Goal: Information Seeking & Learning: Find specific page/section

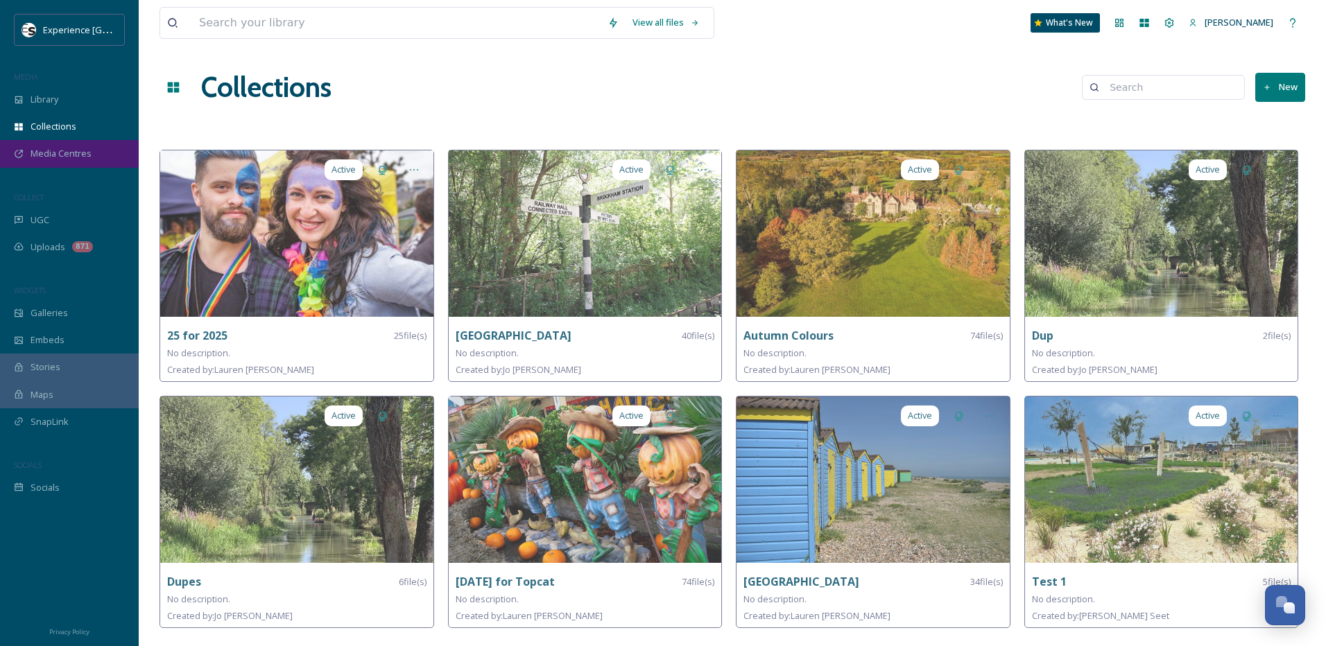
click at [49, 151] on span "Media Centres" at bounding box center [61, 153] width 61 height 13
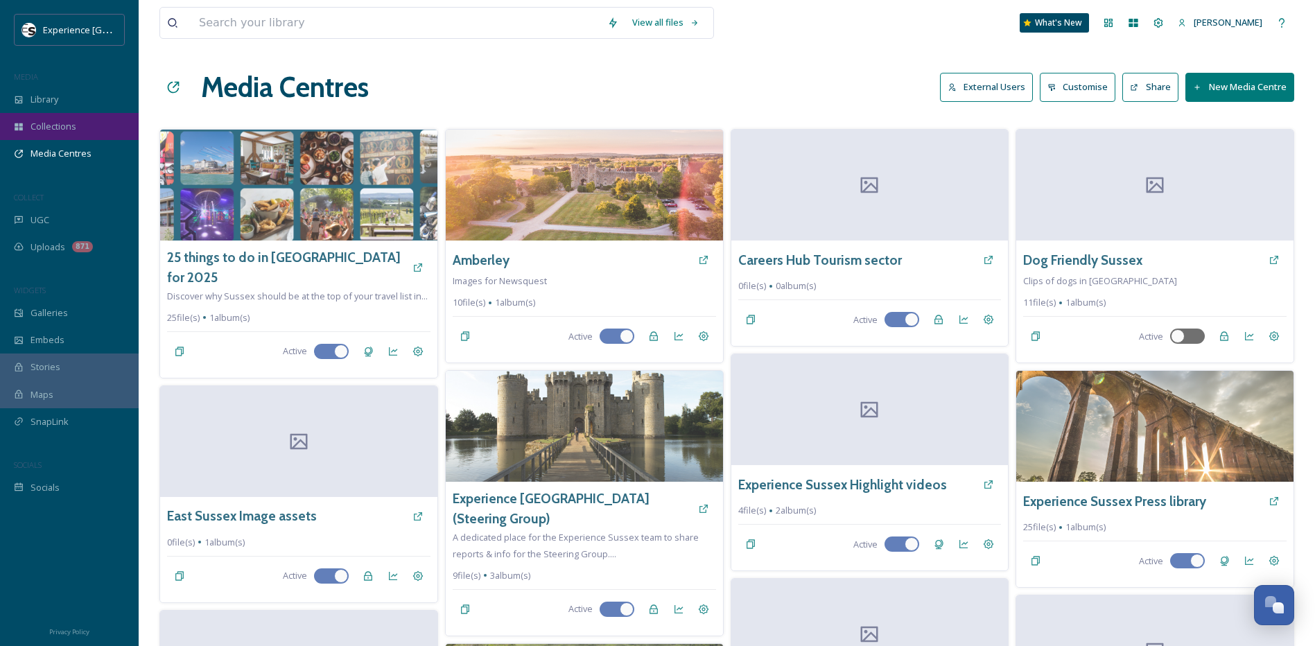
click at [71, 128] on span "Collections" at bounding box center [54, 126] width 46 height 13
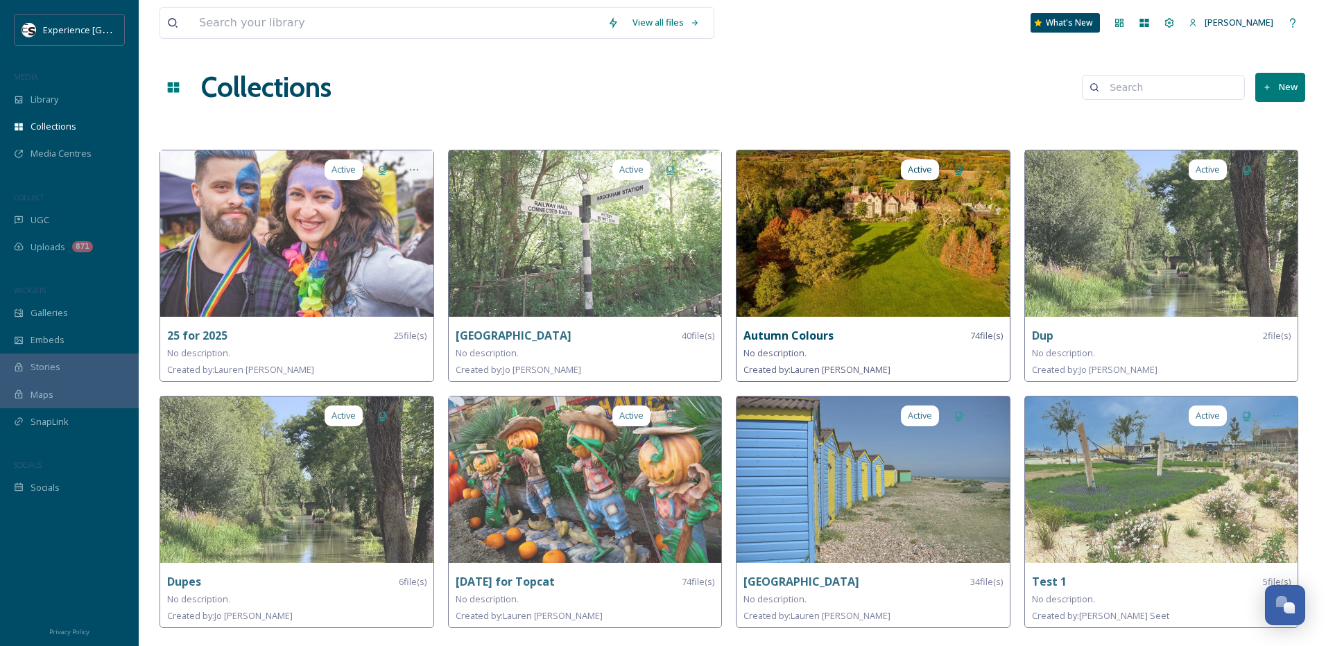
click at [818, 258] on img at bounding box center [872, 233] width 273 height 166
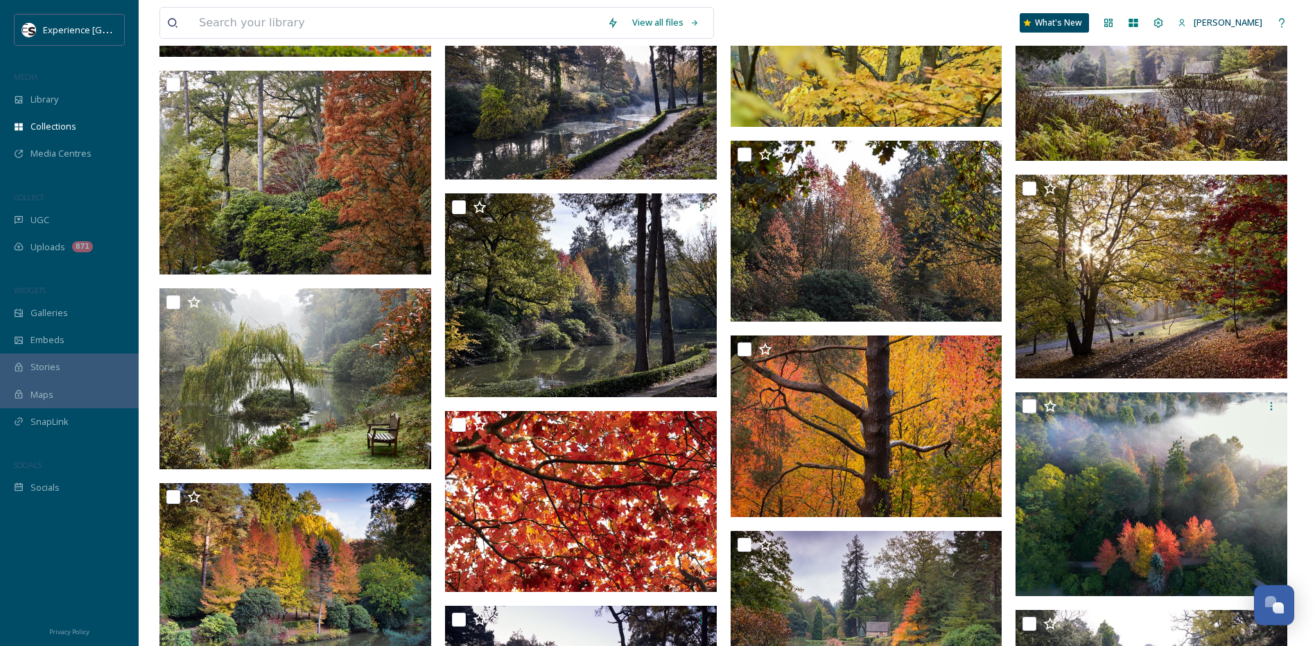
scroll to position [1402, 0]
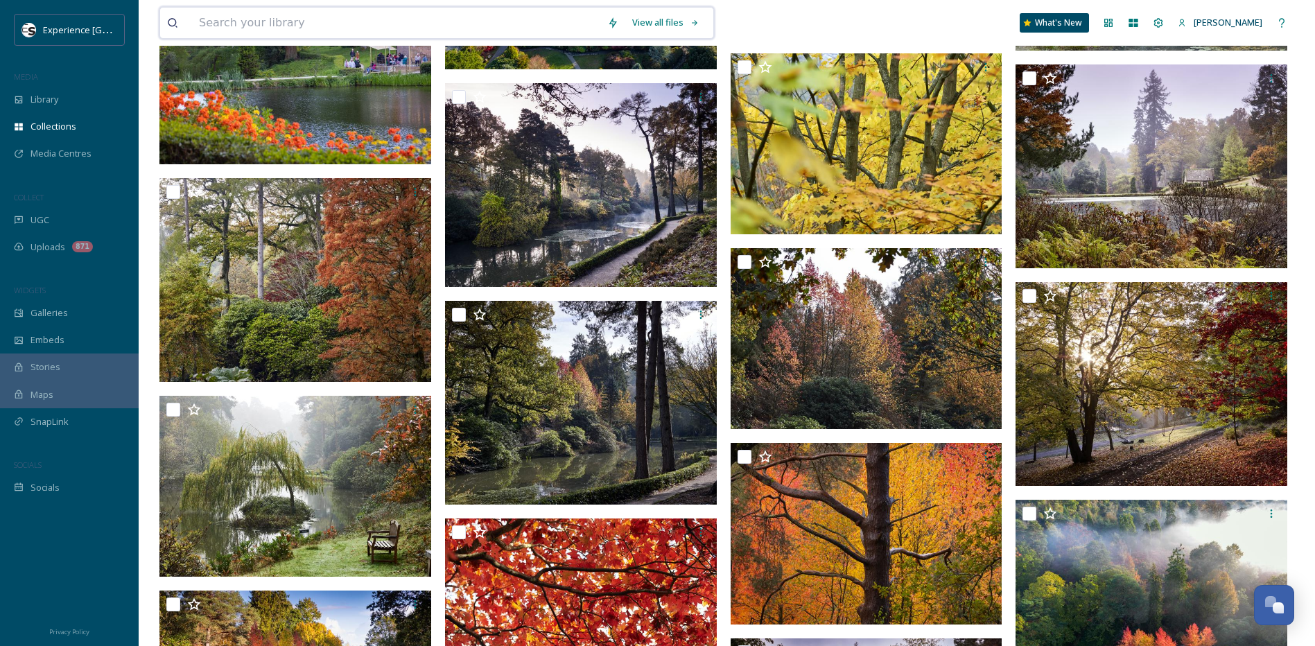
click at [350, 23] on input at bounding box center [396, 23] width 408 height 31
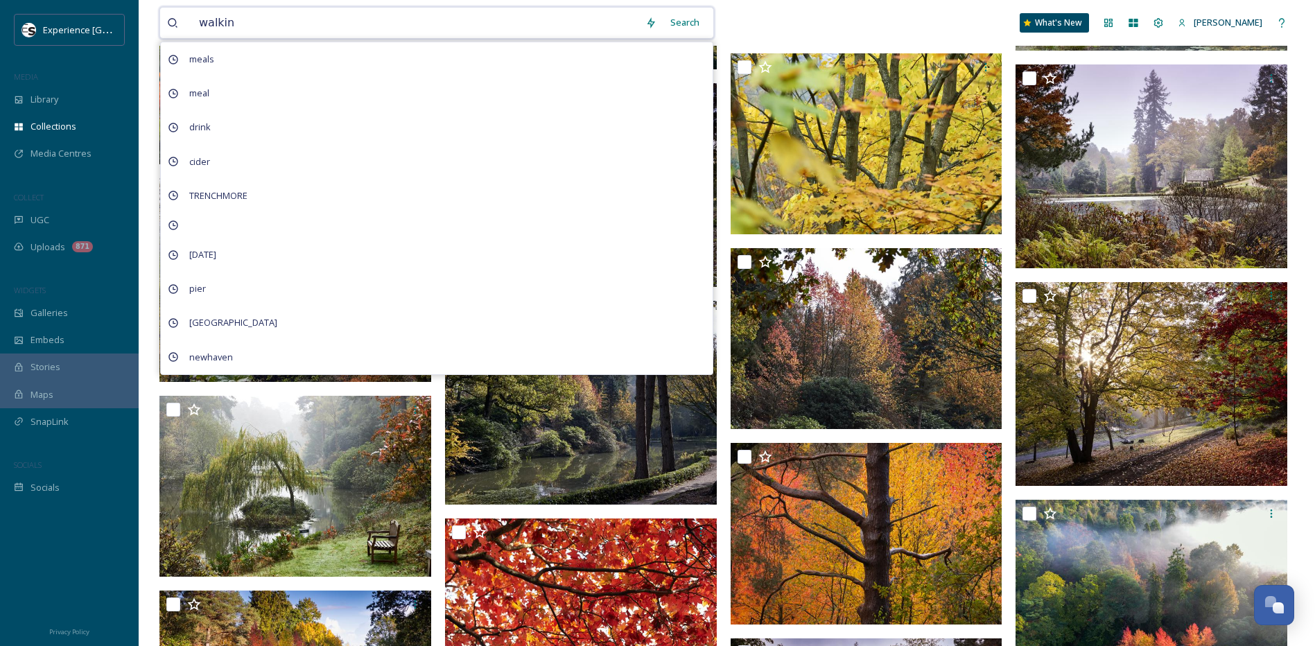
type input "walking"
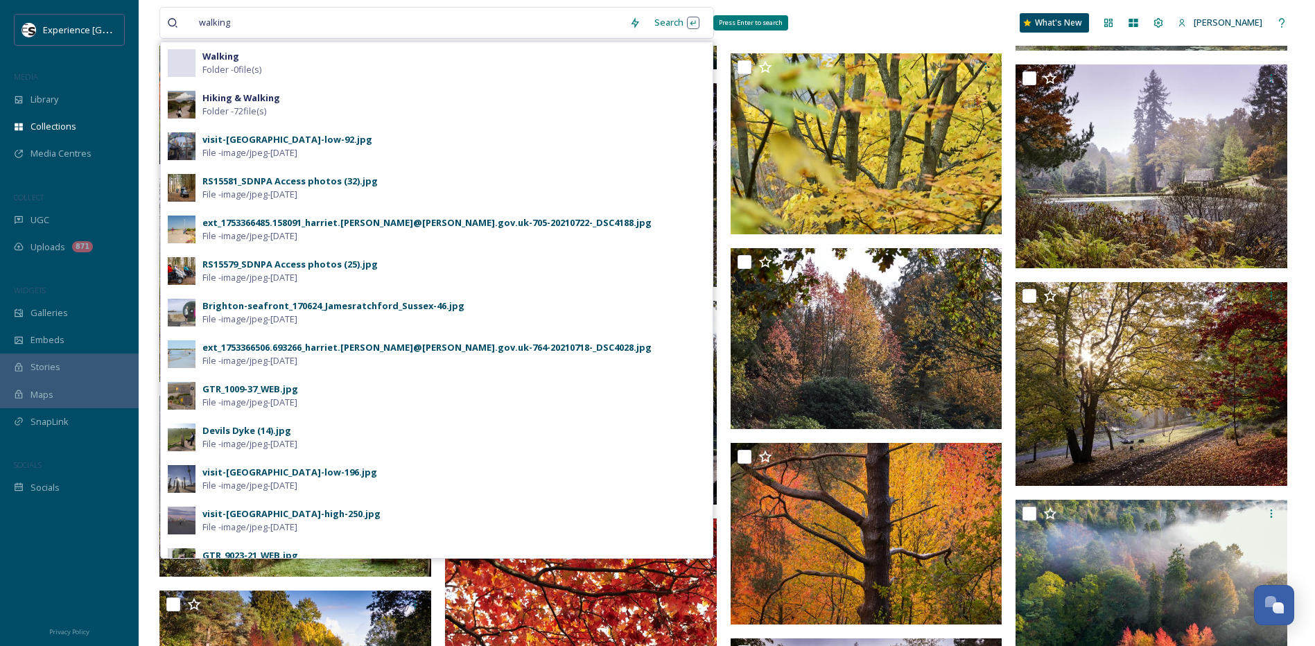
click at [668, 22] on div "Search Press Enter to search" at bounding box center [677, 22] width 59 height 27
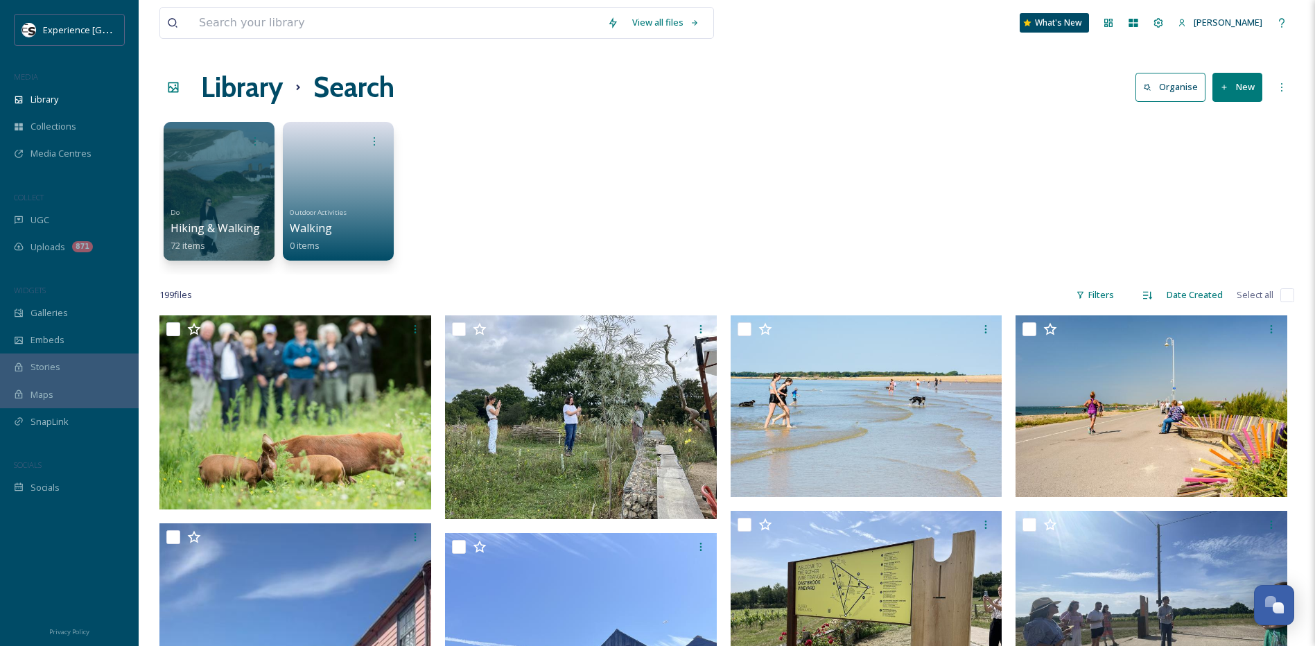
drag, startPoint x: 575, startPoint y: 575, endPoint x: 505, endPoint y: 218, distance: 363.9
click at [367, 21] on input at bounding box center [396, 23] width 408 height 31
type input "autumn"
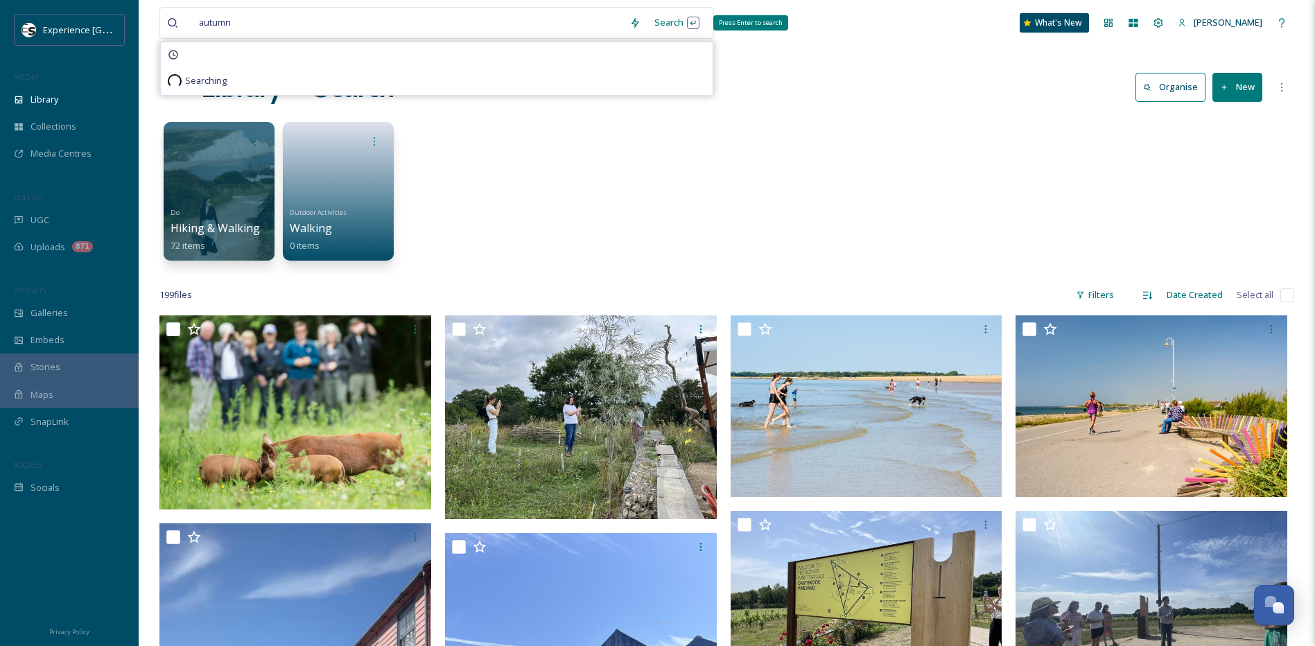
click at [674, 26] on div "Search Press Enter to search" at bounding box center [677, 22] width 59 height 27
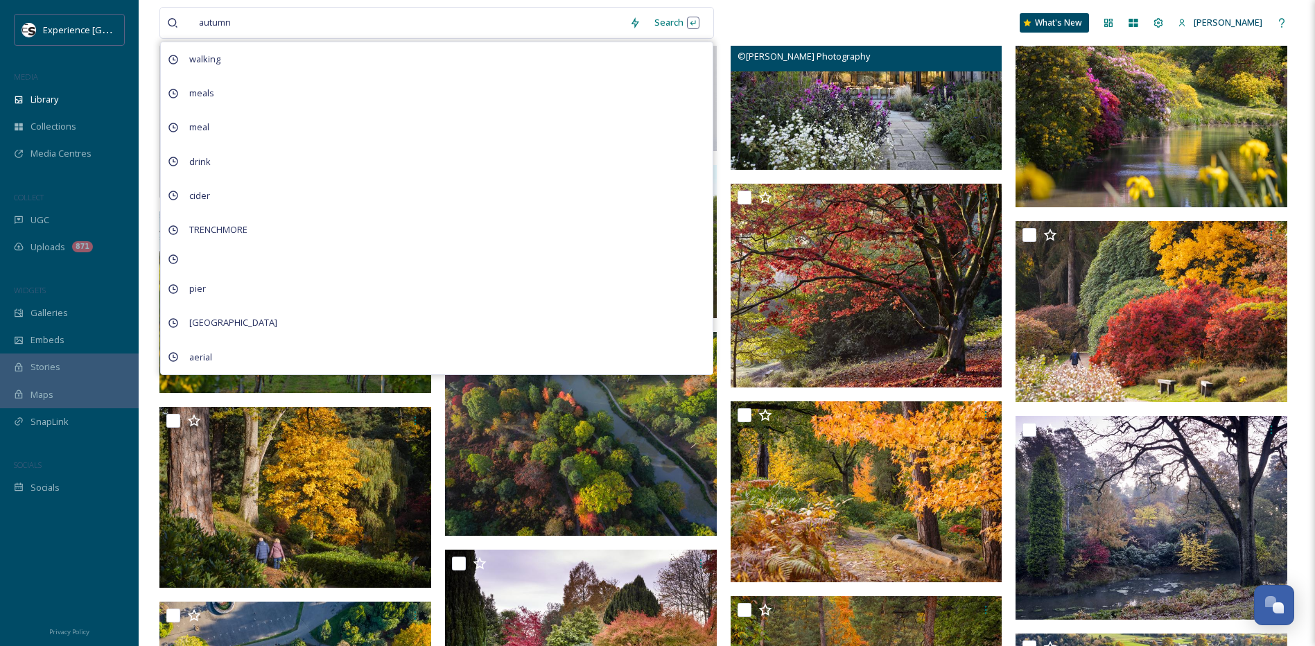
scroll to position [1179, 0]
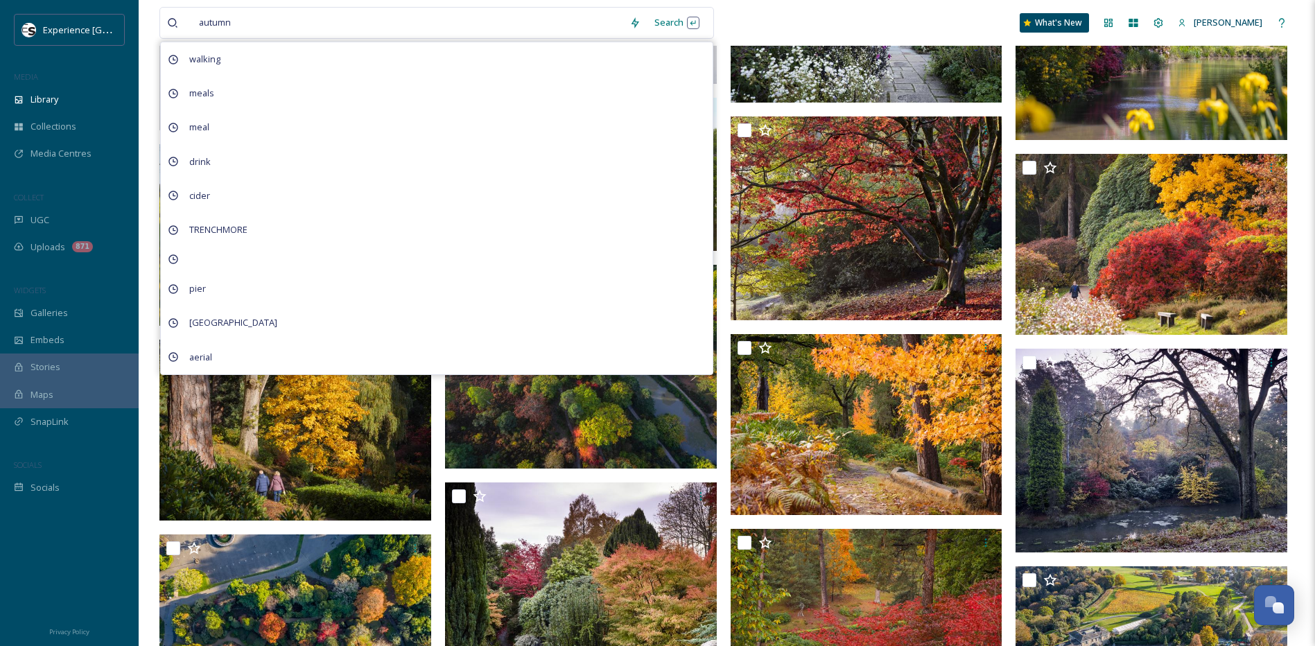
click at [727, 18] on div "autumn Search walking meals meal drink cider [GEOGRAPHIC_DATA] newhaven fort ae…" at bounding box center [726, 23] width 1135 height 46
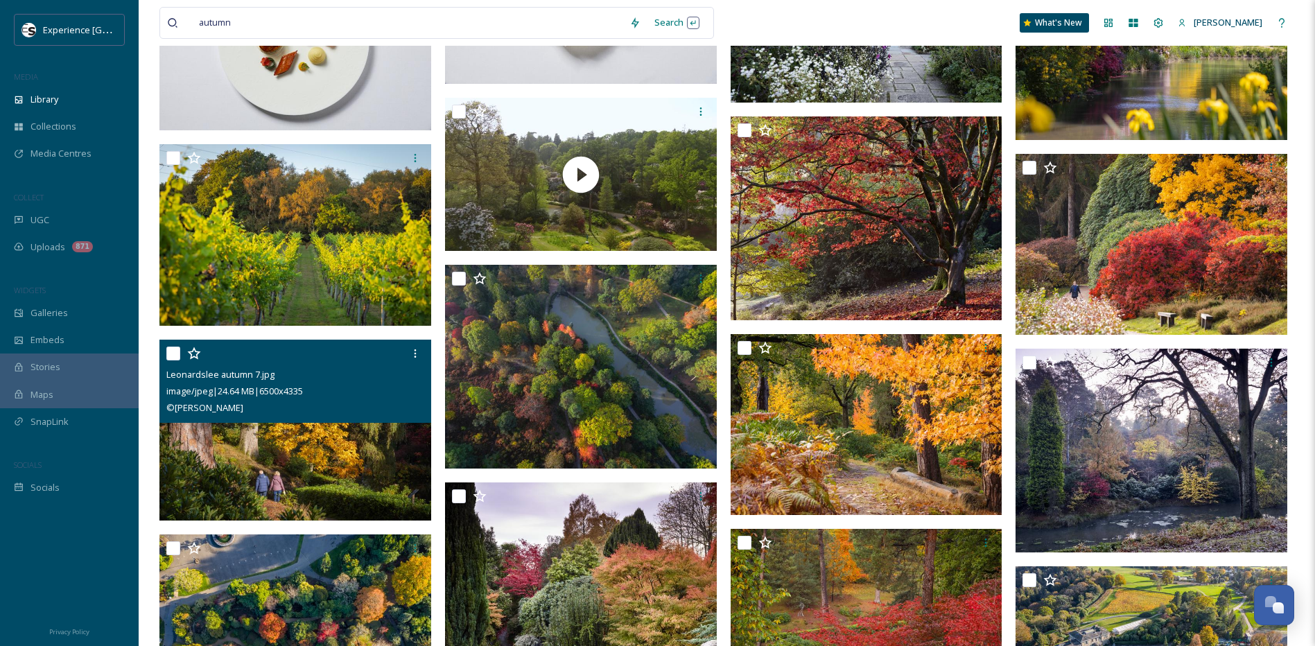
click at [196, 354] on icon at bounding box center [194, 354] width 14 height 14
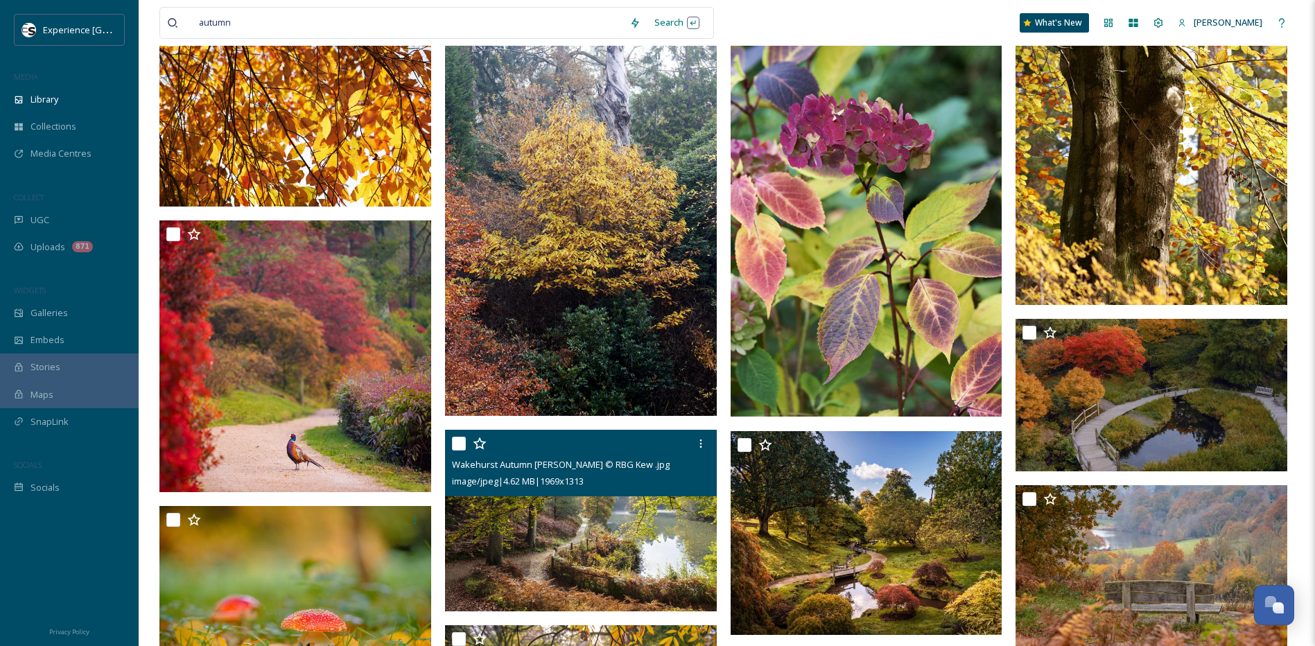
scroll to position [3190, 0]
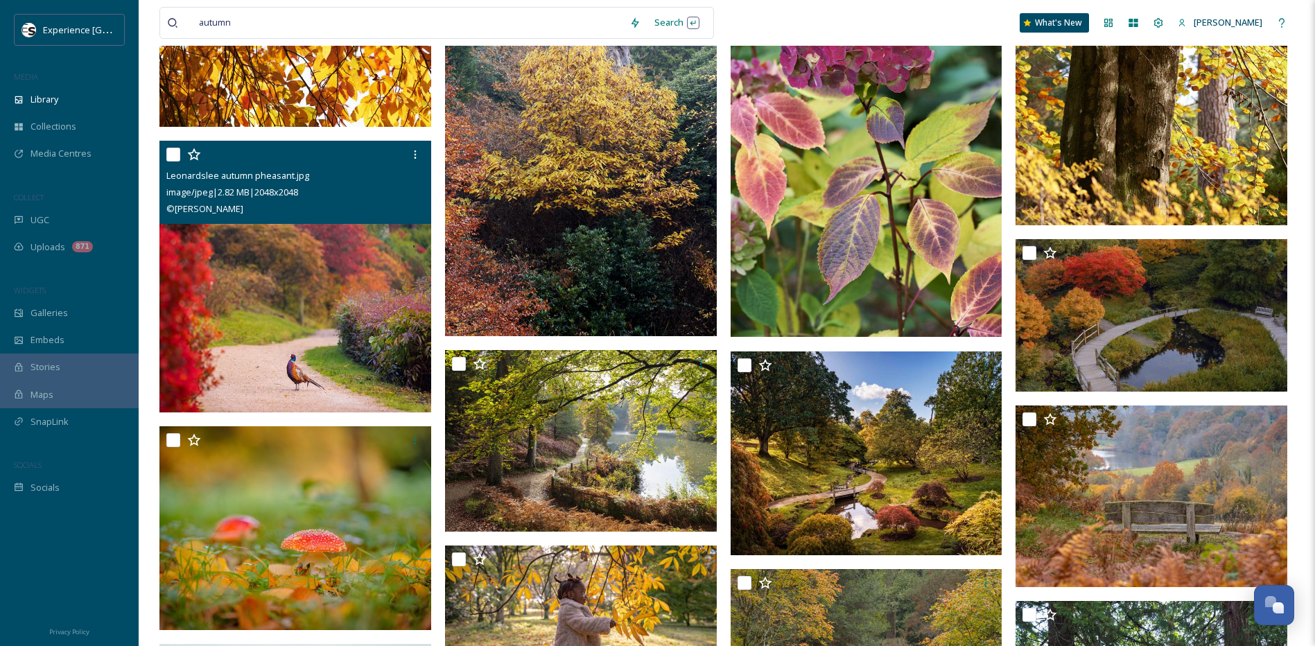
click at [176, 155] on input "checkbox" at bounding box center [173, 155] width 14 height 14
checkbox input "true"
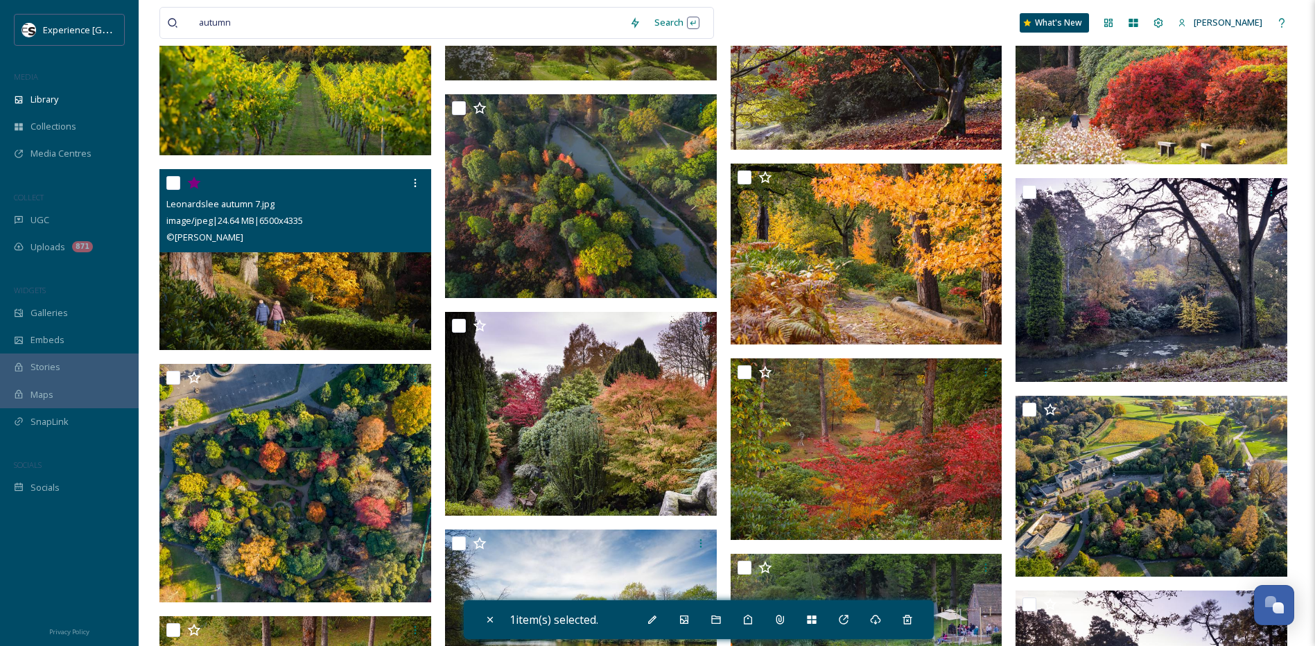
scroll to position [1318, 0]
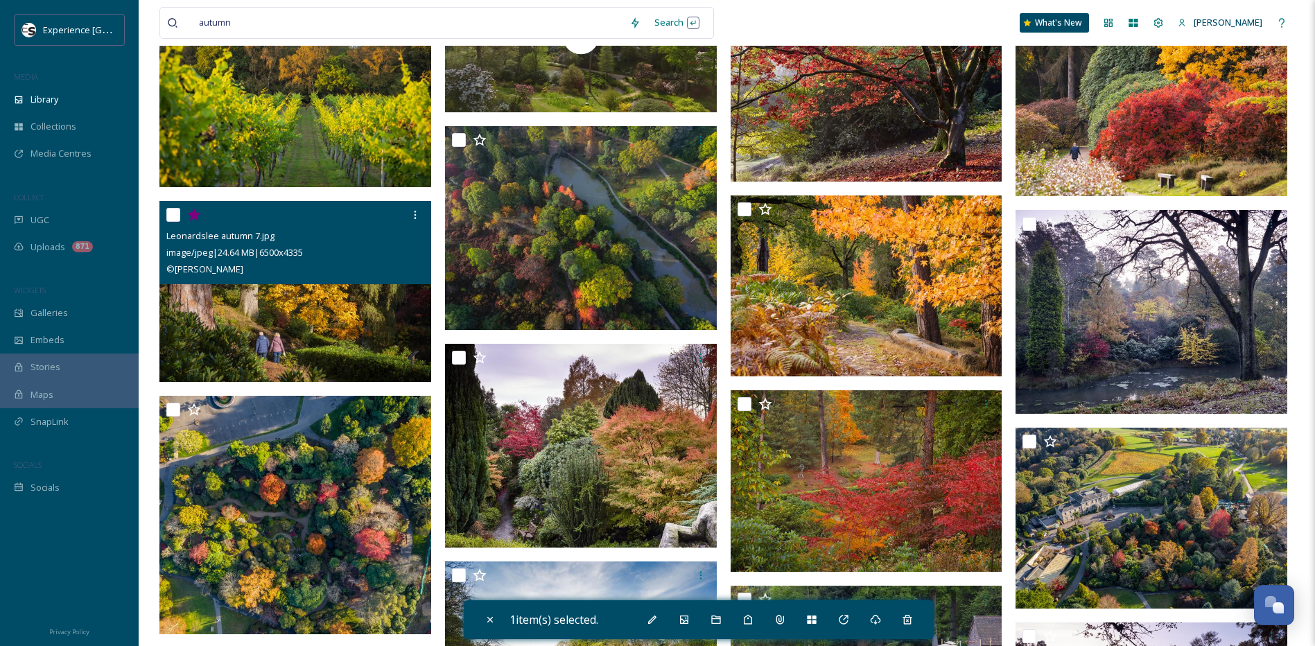
click at [167, 215] on input "checkbox" at bounding box center [173, 215] width 14 height 14
checkbox input "true"
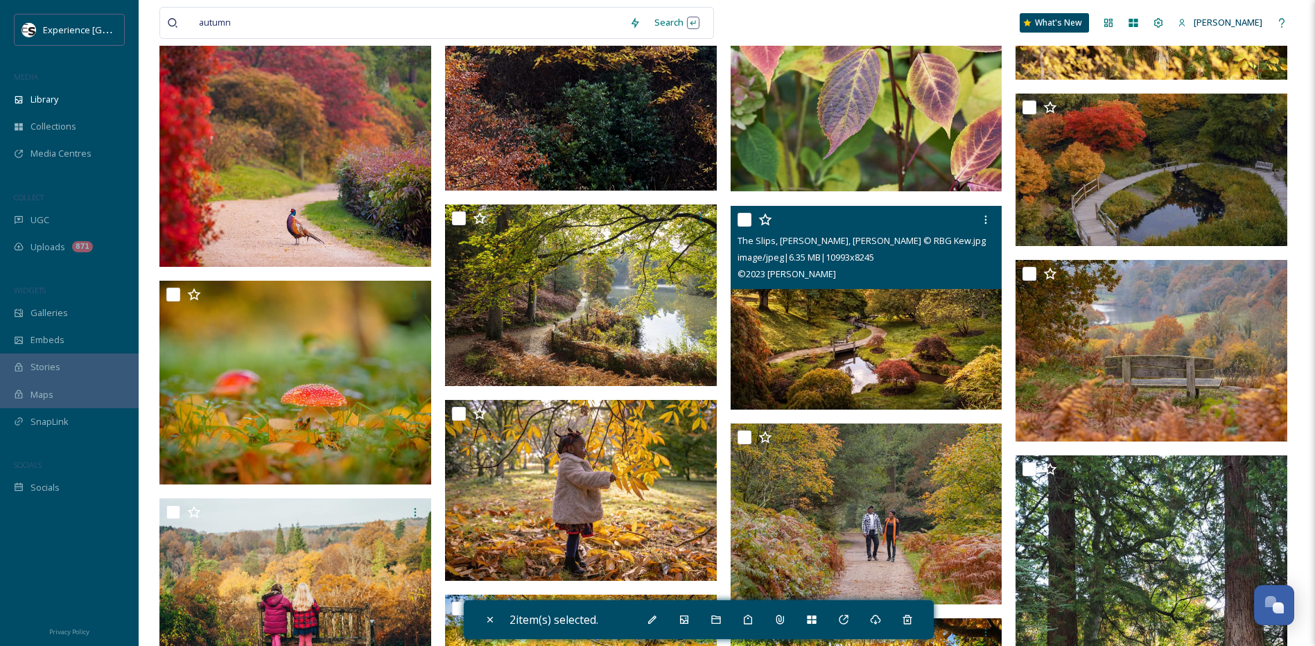
scroll to position [3467, 0]
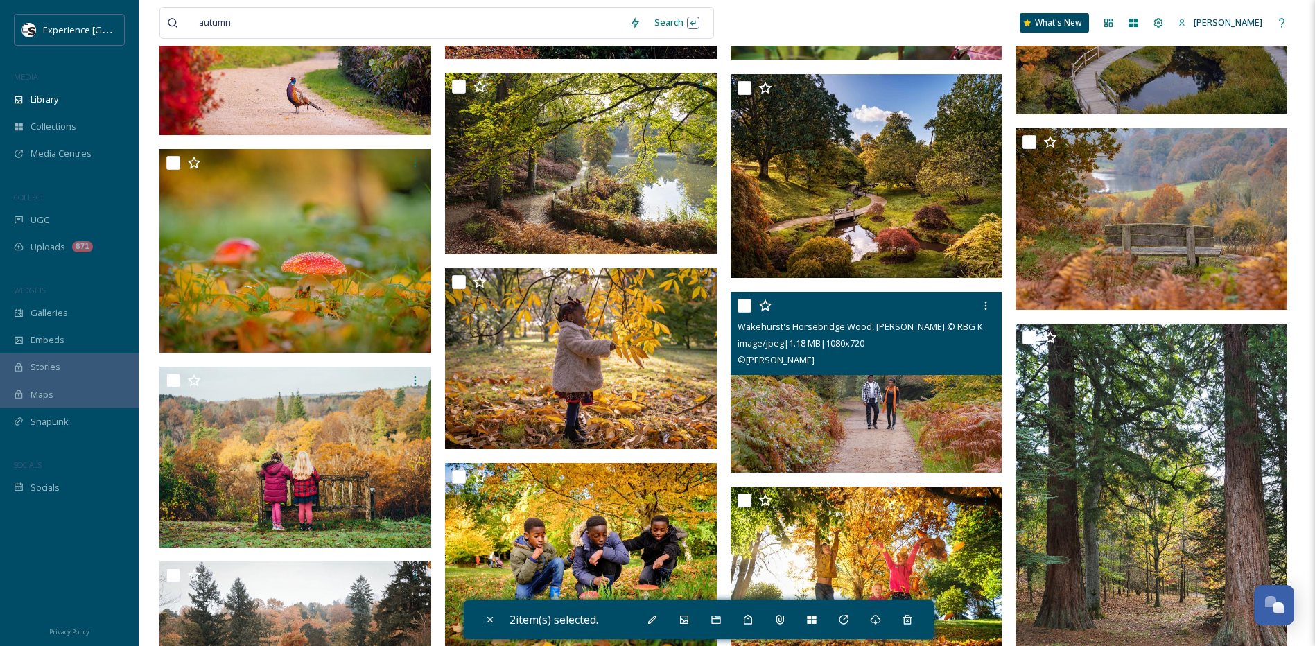
click at [744, 306] on input "checkbox" at bounding box center [745, 306] width 14 height 14
checkbox input "true"
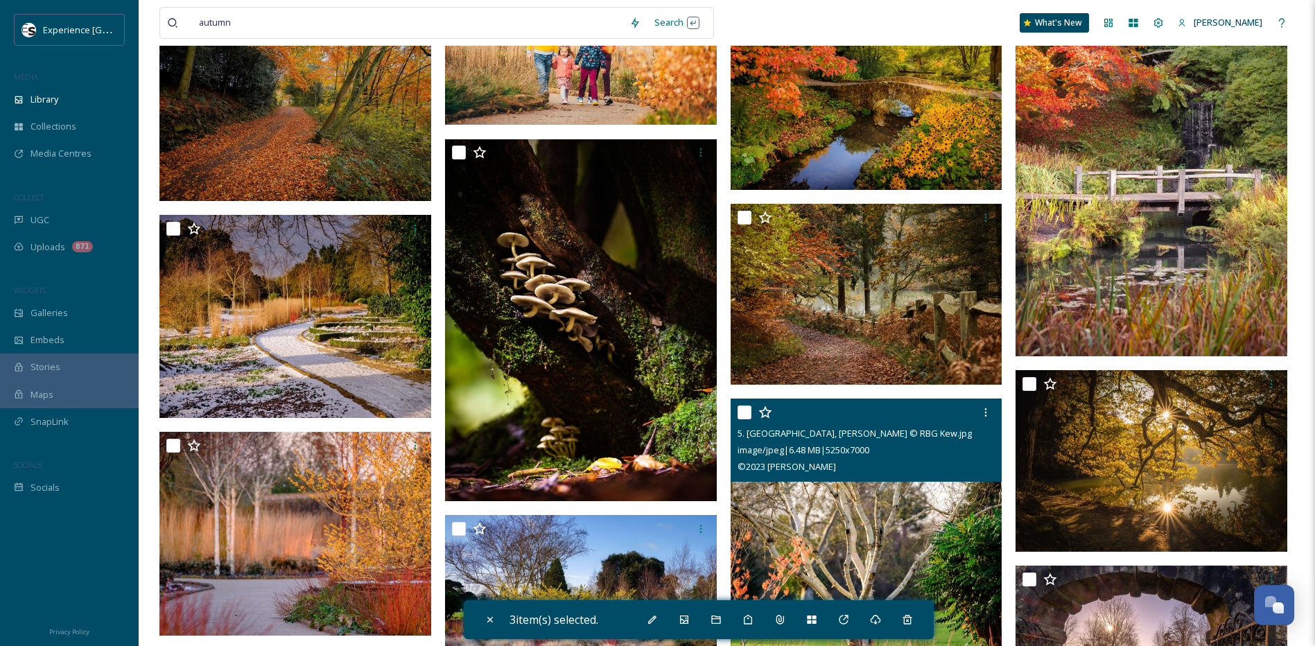
scroll to position [4230, 0]
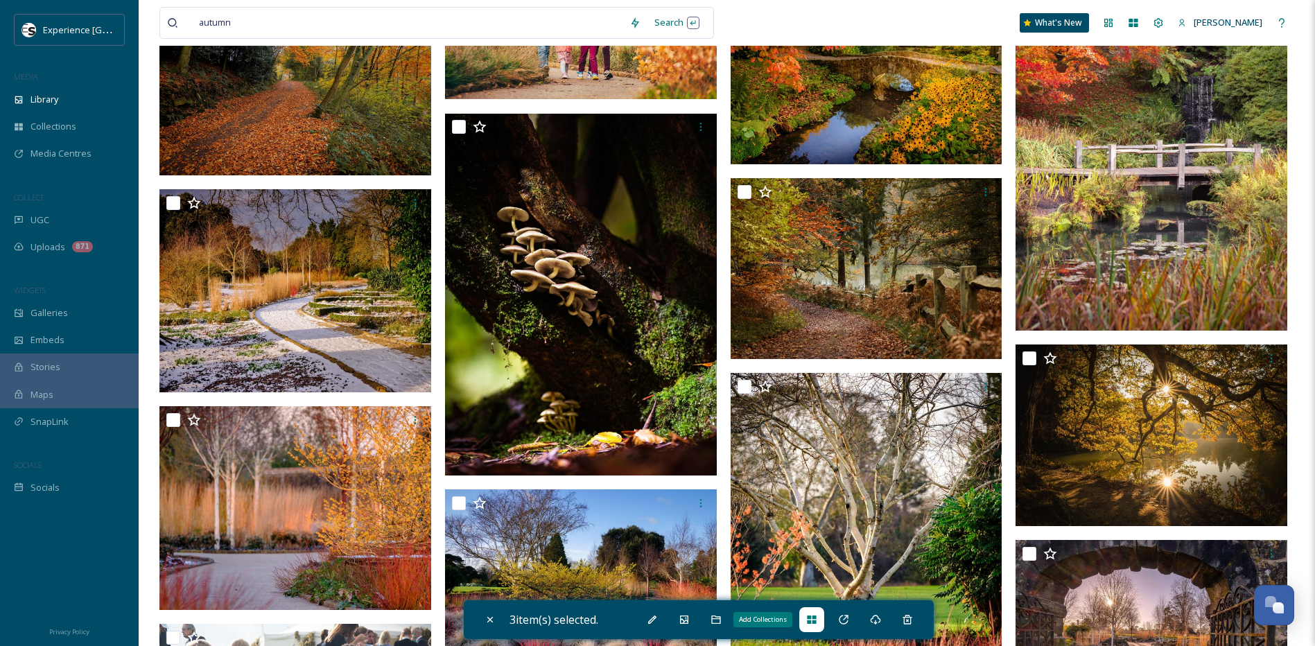
click at [809, 623] on div "Add Collections" at bounding box center [812, 619] width 25 height 25
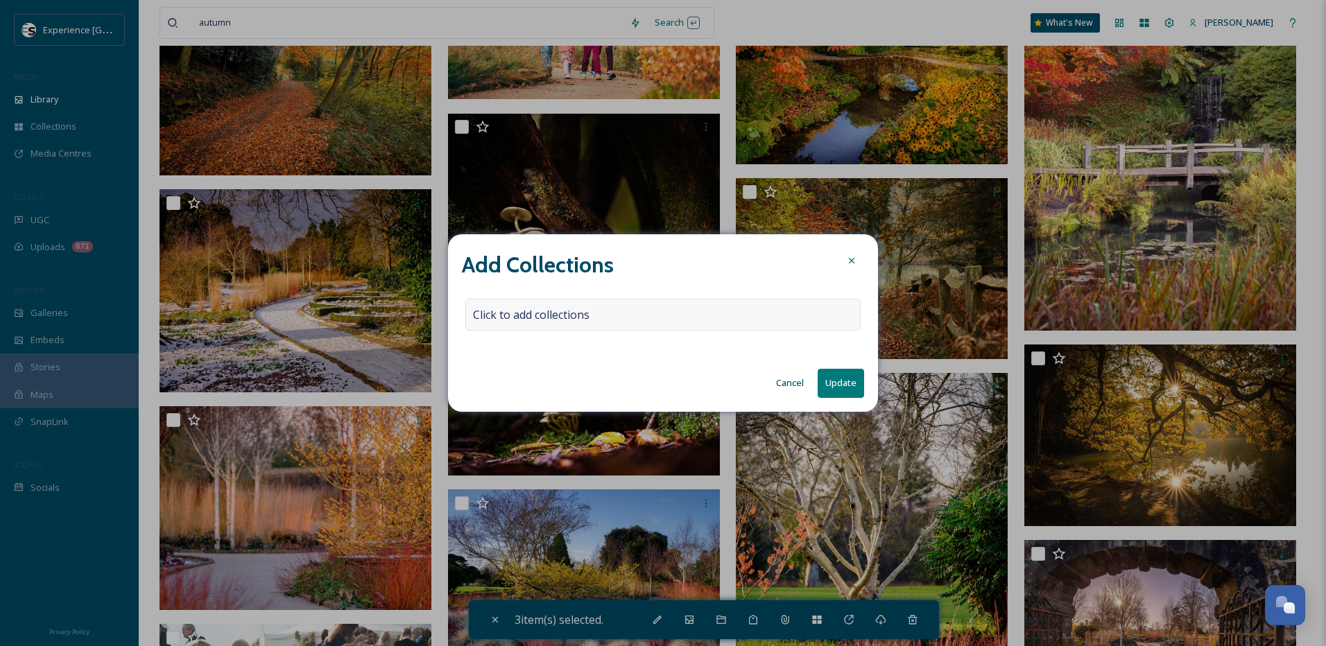
click at [652, 313] on div "Click to add collections" at bounding box center [662, 315] width 395 height 32
click at [682, 316] on div at bounding box center [662, 315] width 395 height 32
click at [580, 319] on input at bounding box center [542, 315] width 153 height 31
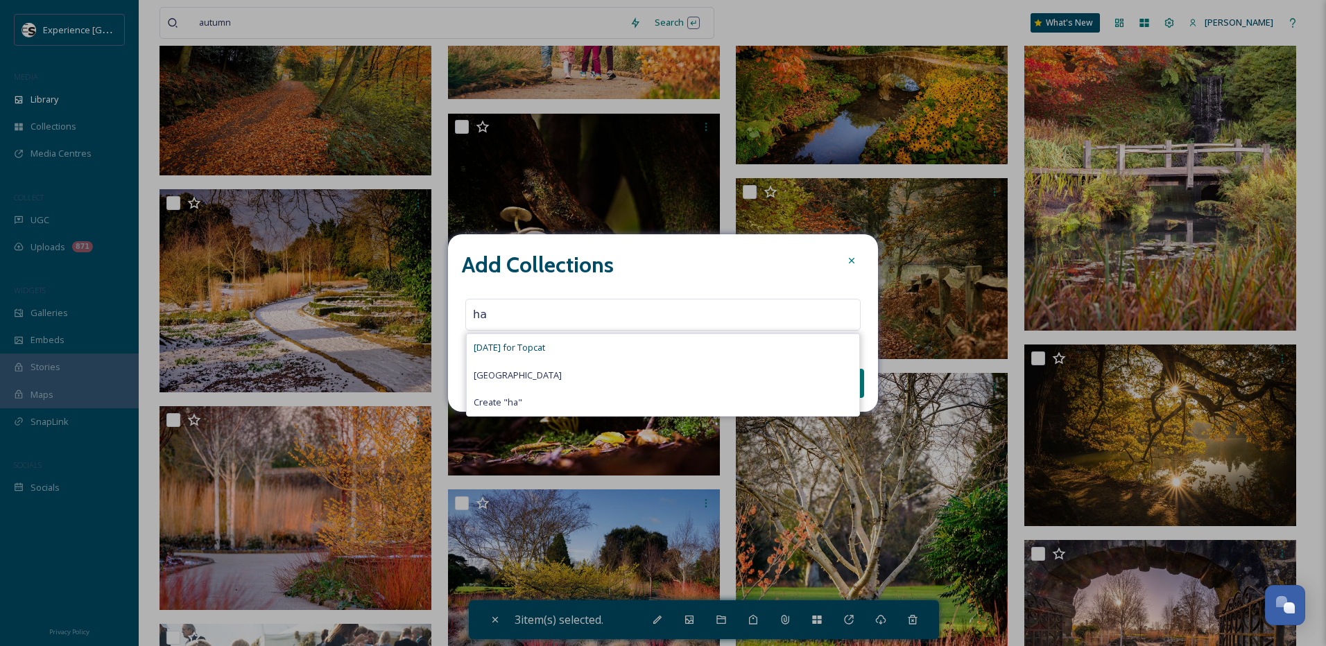
type input "ha"
click at [582, 354] on div "[DATE] for Topcat" at bounding box center [663, 347] width 392 height 27
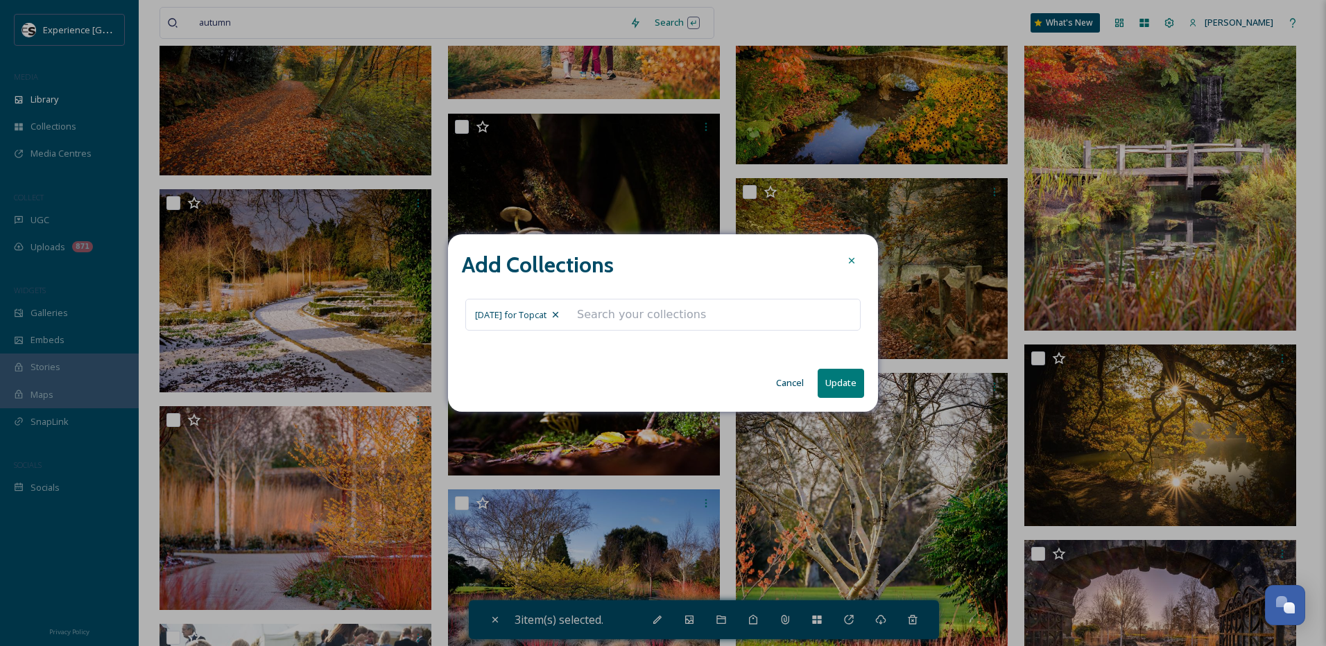
click at [837, 380] on button "Update" at bounding box center [841, 383] width 46 height 28
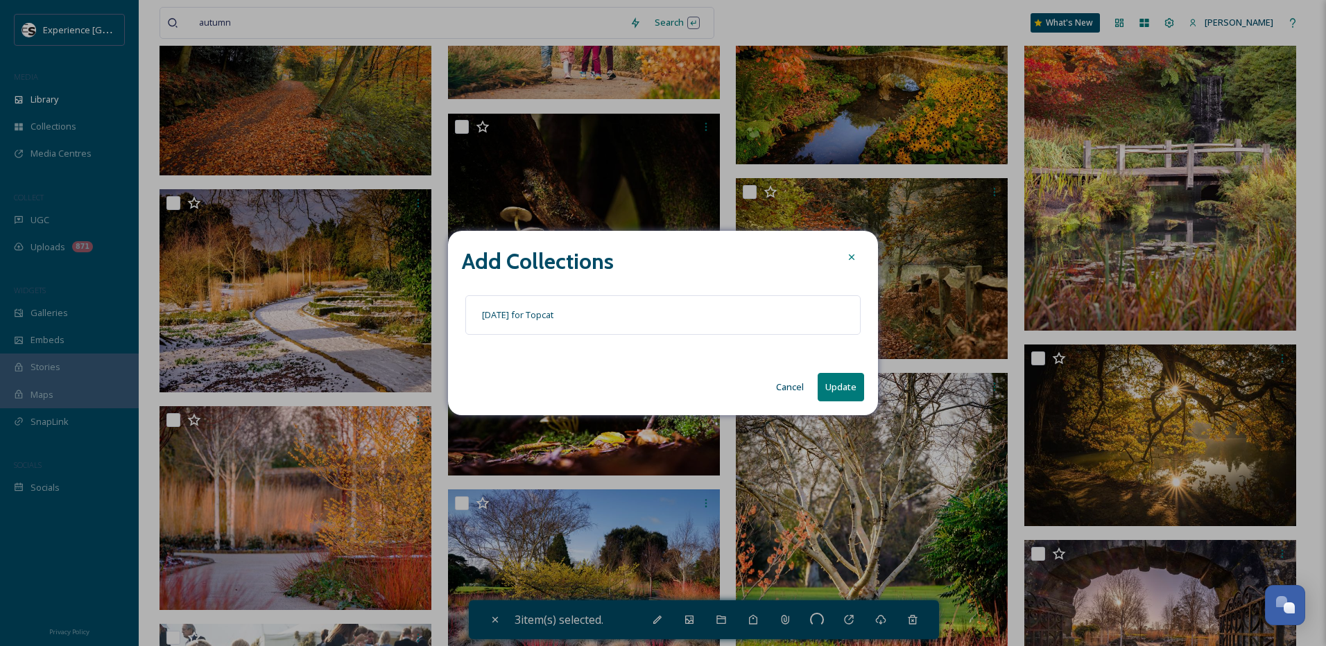
checkbox input "false"
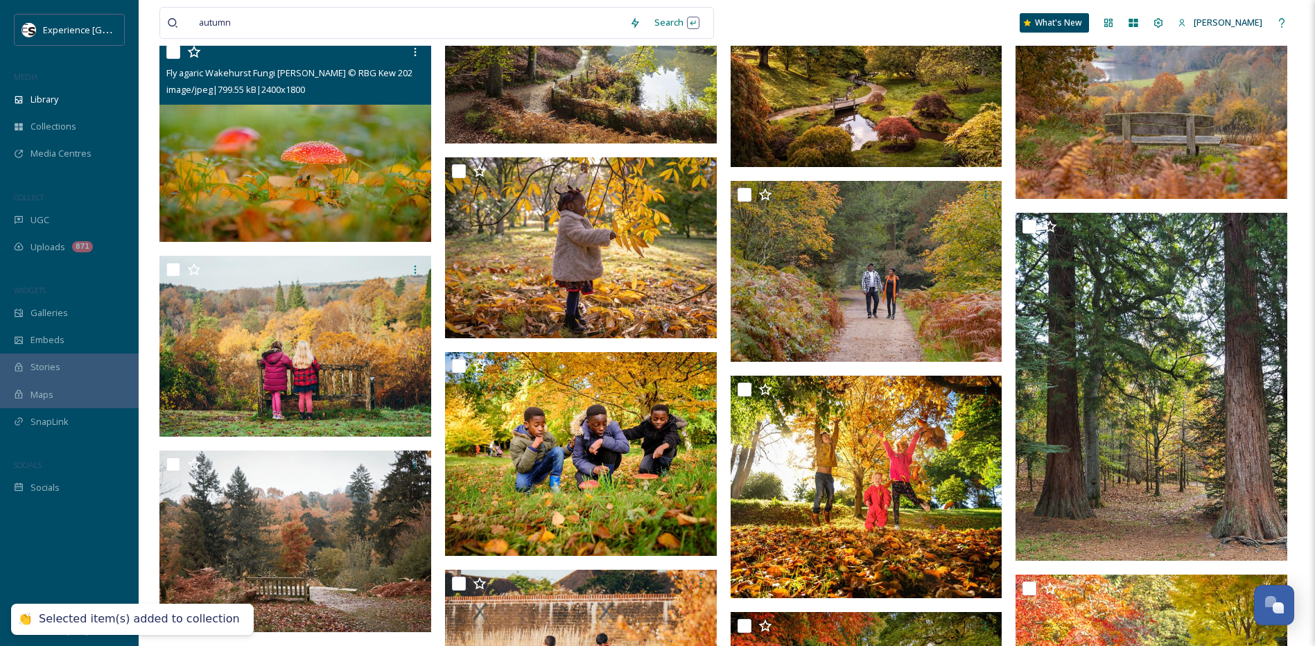
scroll to position [3467, 0]
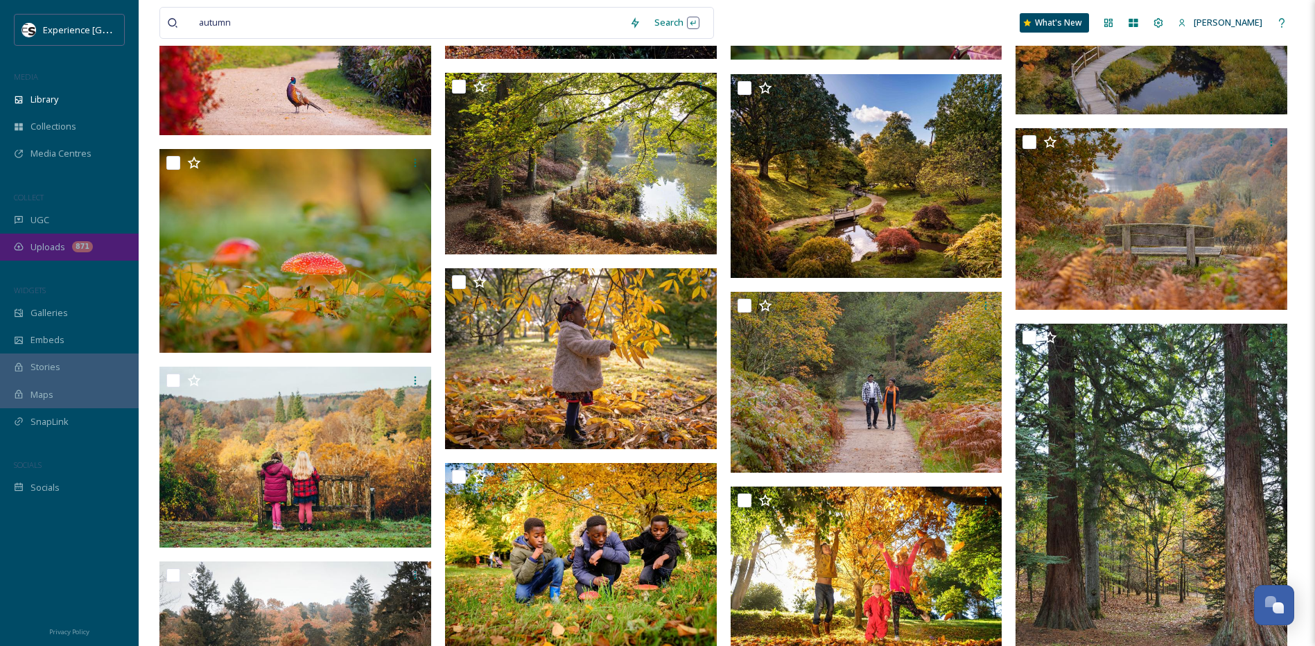
click at [55, 245] on span "Uploads" at bounding box center [48, 247] width 35 height 13
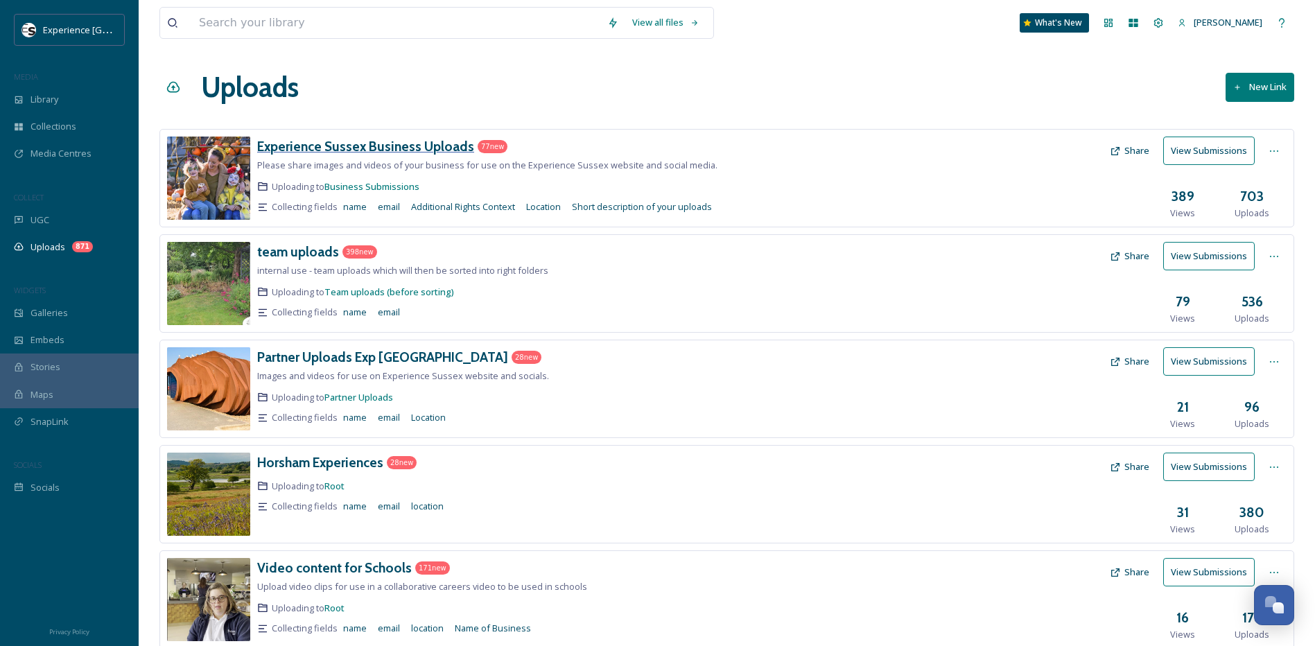
click at [329, 146] on h3 "Experience Sussex Business Uploads" at bounding box center [365, 146] width 217 height 17
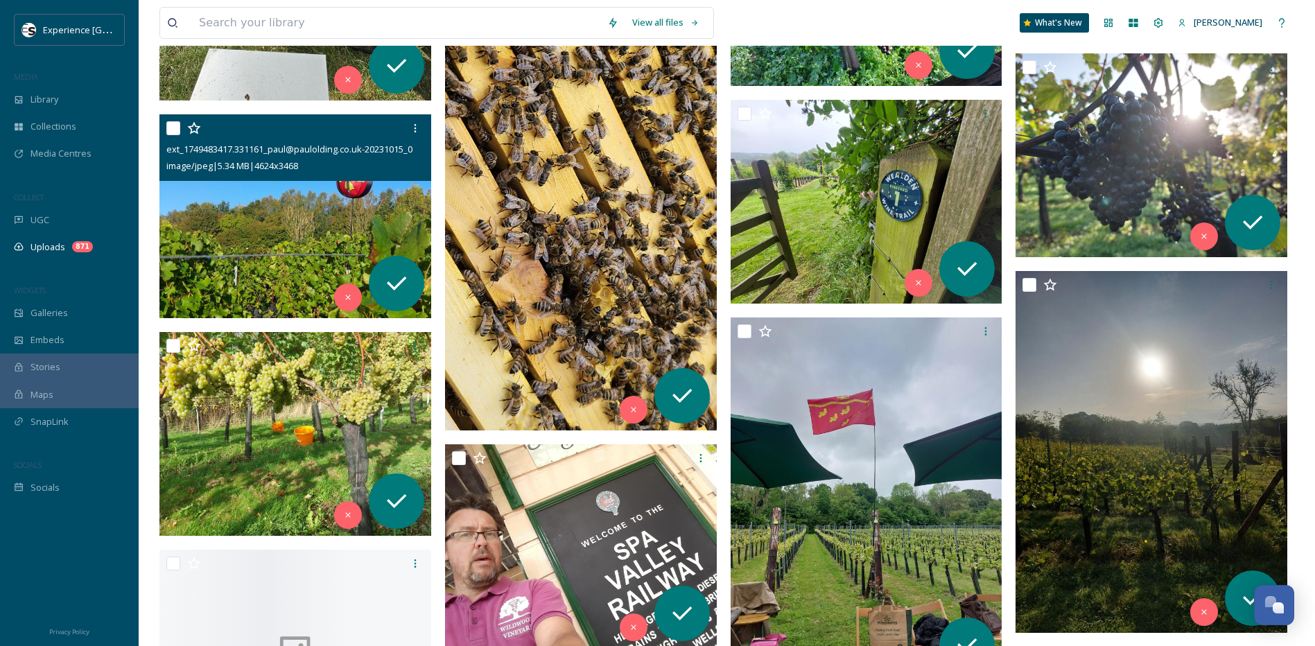
scroll to position [2912, 0]
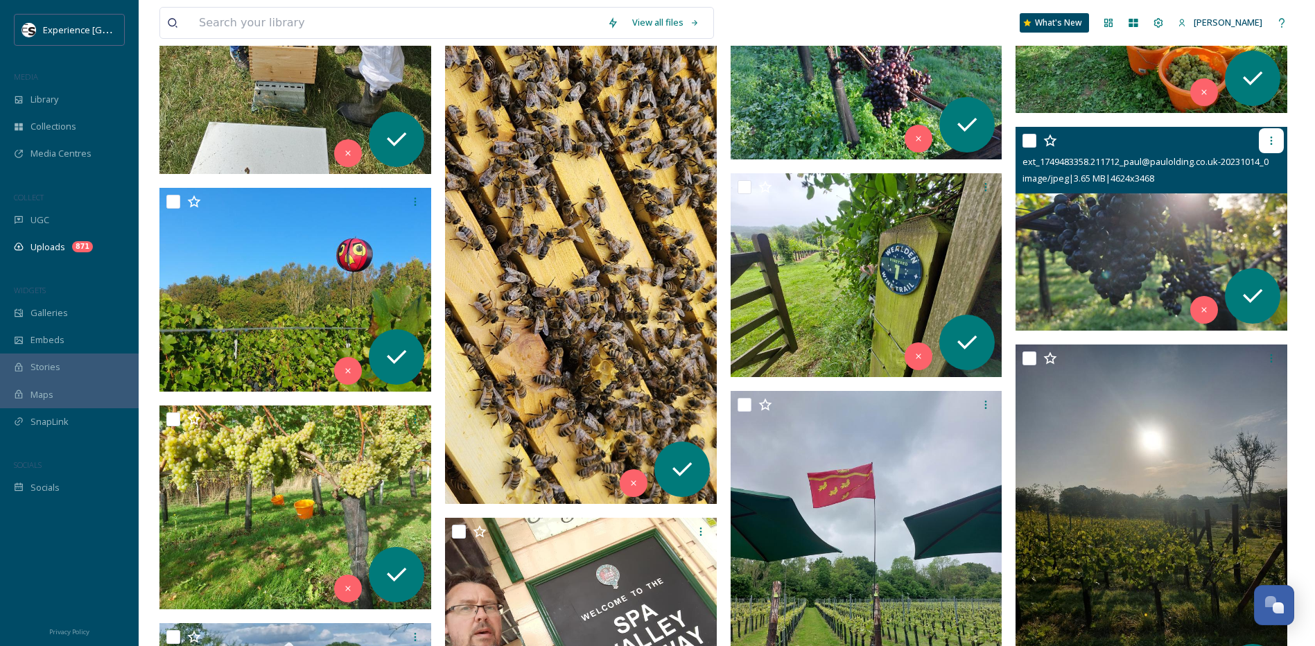
click at [1269, 144] on icon at bounding box center [1271, 140] width 11 height 11
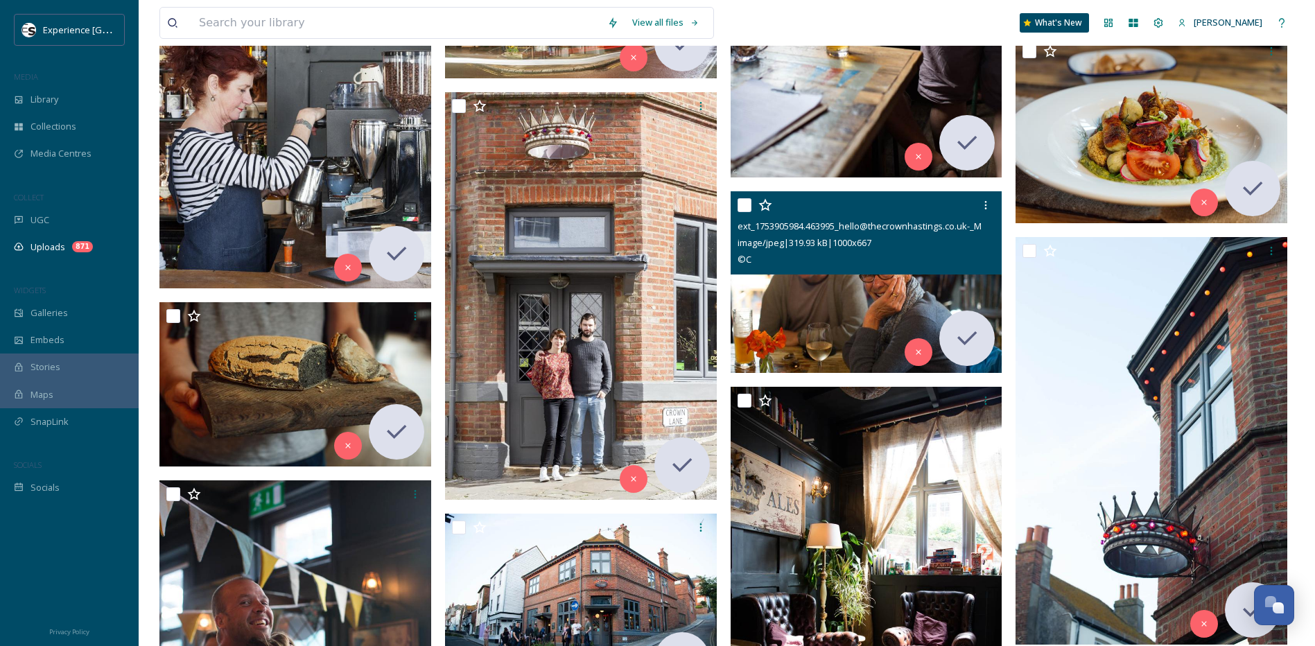
scroll to position [9639, 0]
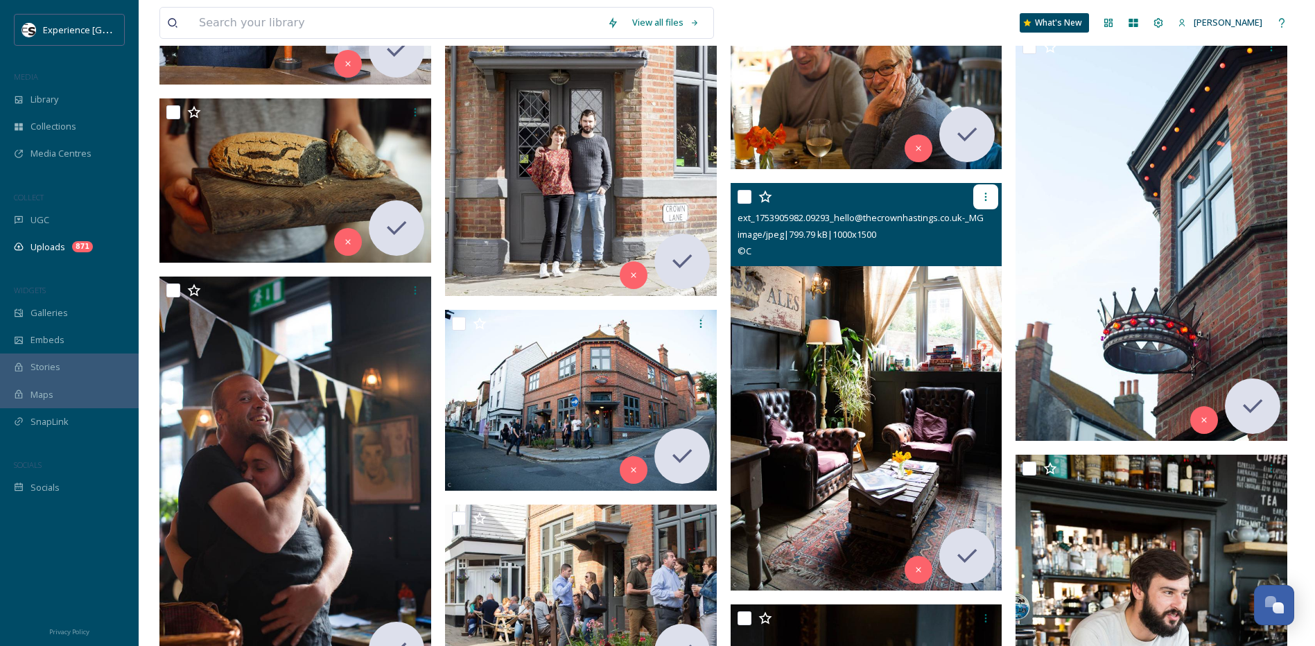
click at [987, 198] on icon at bounding box center [986, 196] width 11 height 11
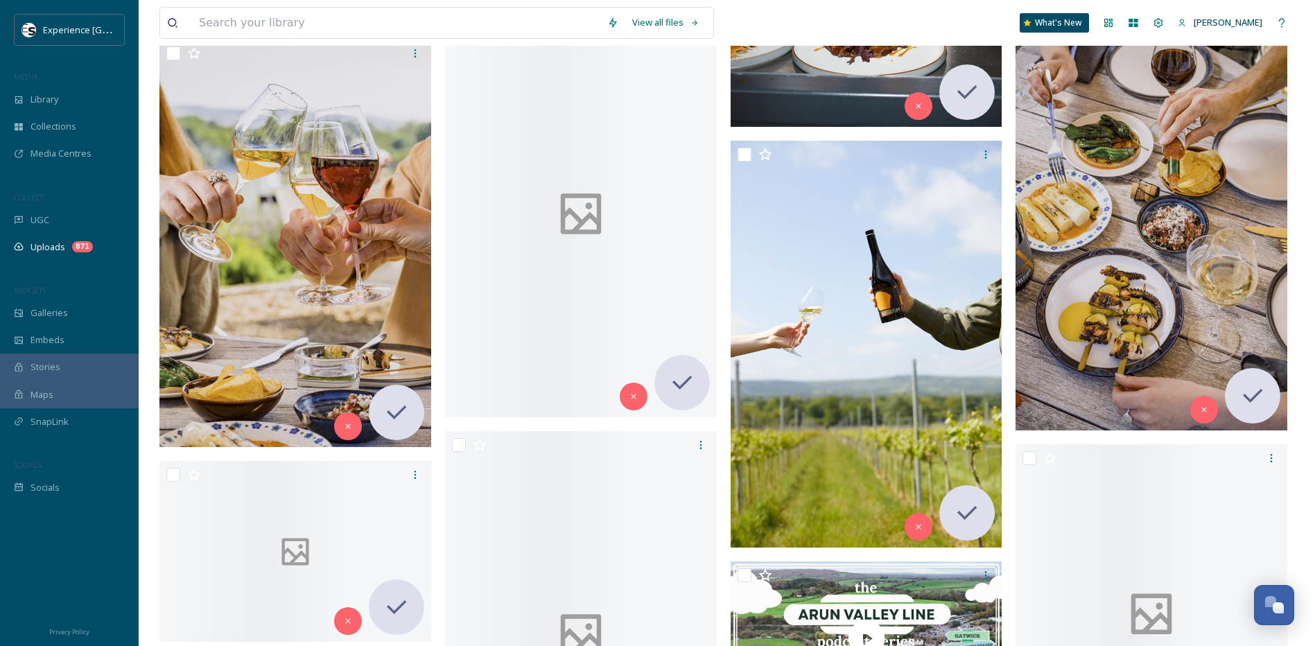
scroll to position [11580, 0]
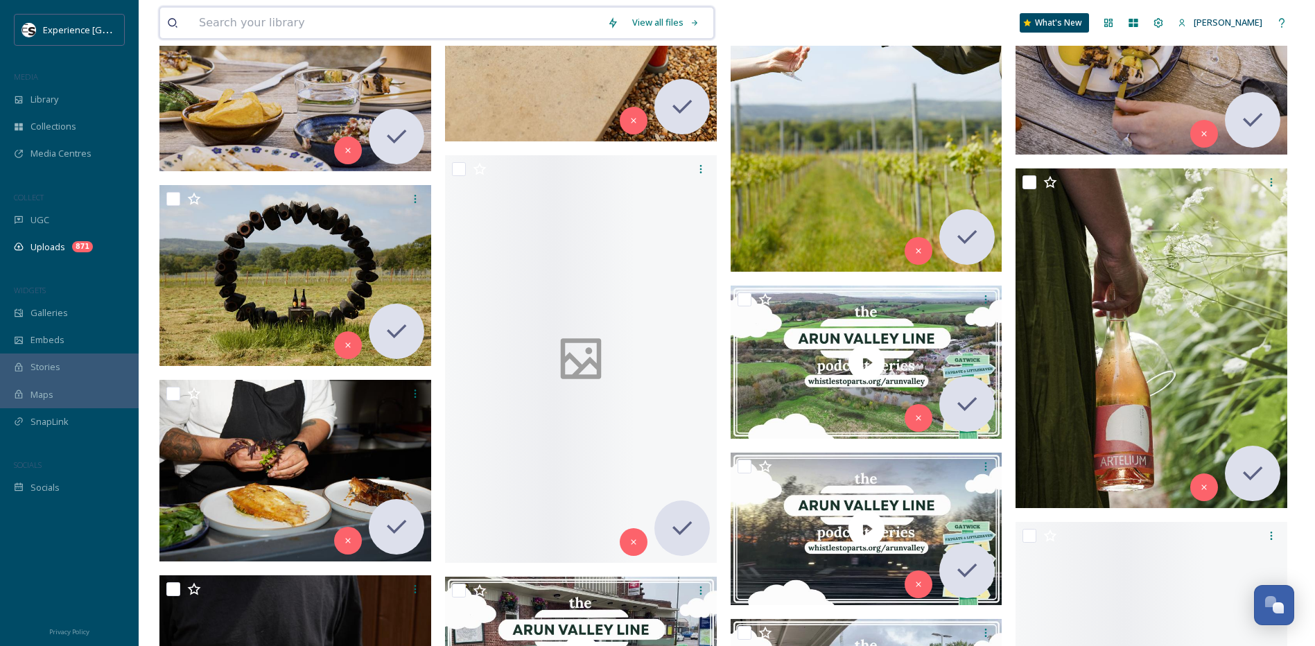
click at [293, 31] on input at bounding box center [396, 23] width 408 height 31
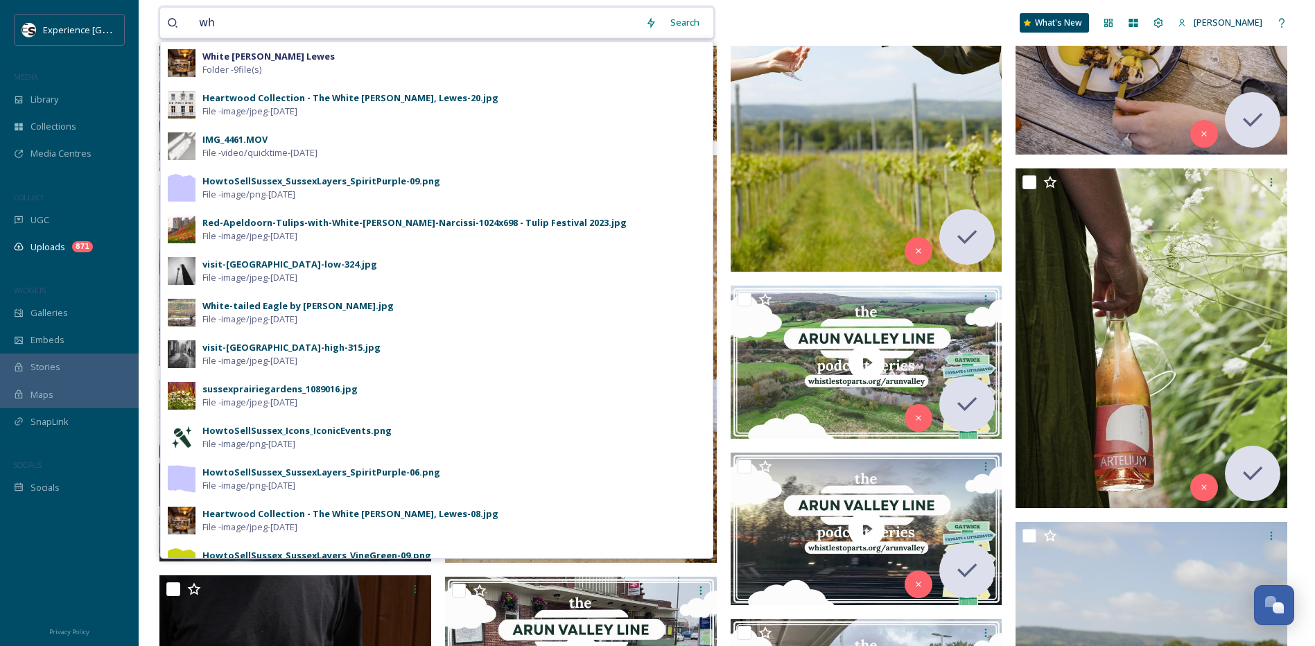
type input "w"
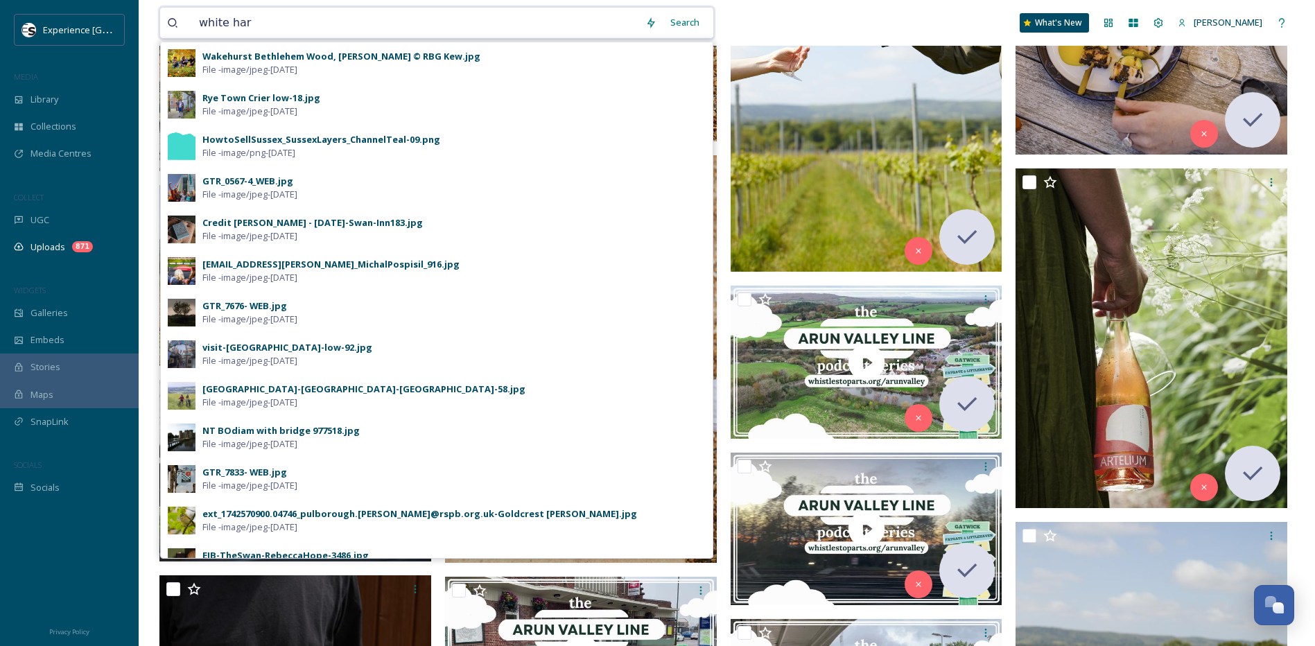
type input "white [PERSON_NAME]"
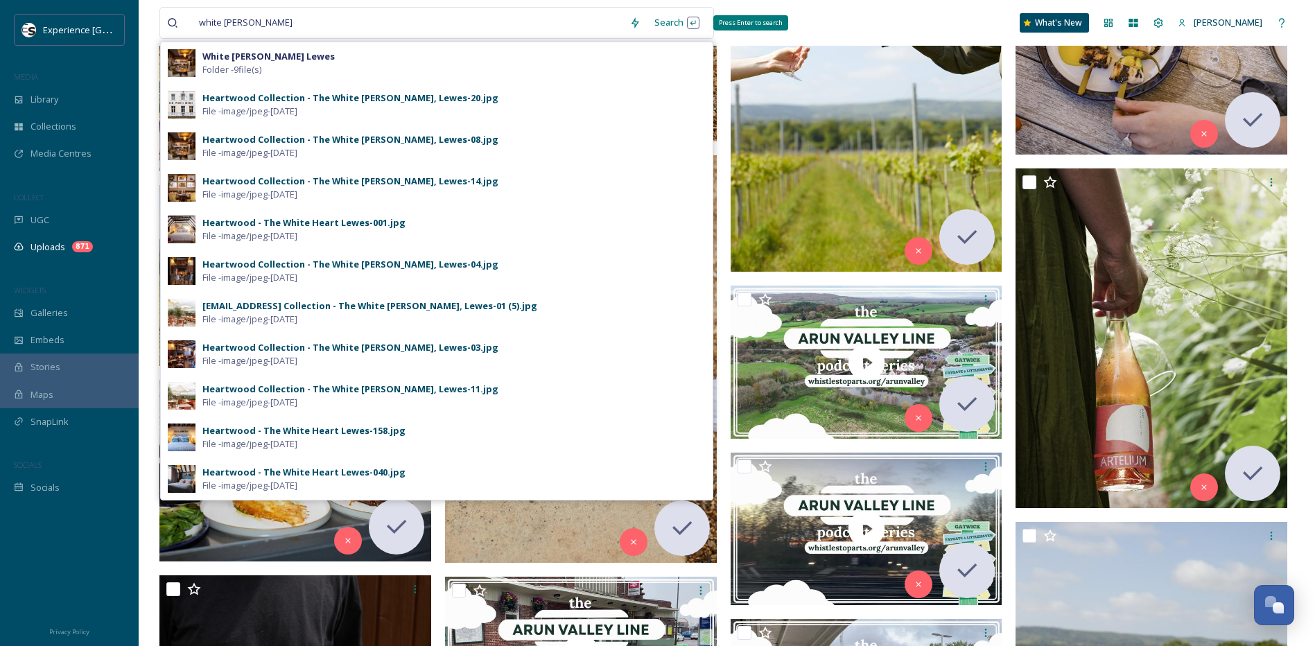
click at [665, 24] on div "Search Press Enter to search" at bounding box center [677, 22] width 59 height 27
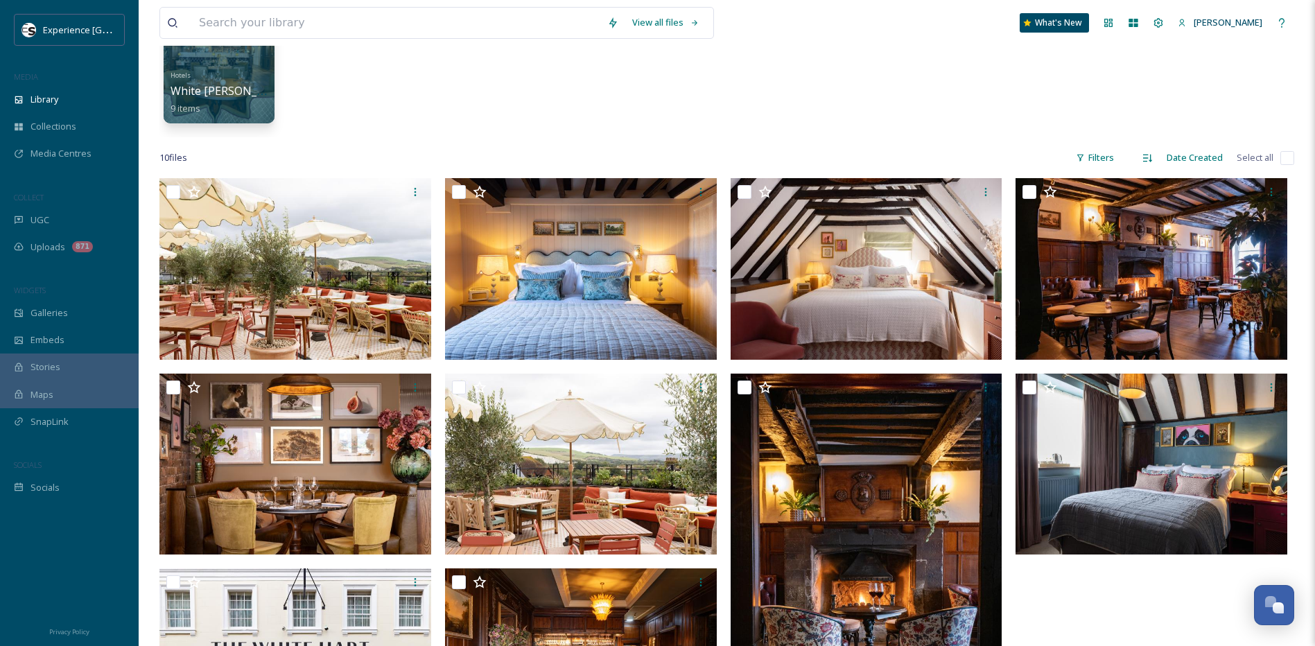
scroll to position [139, 0]
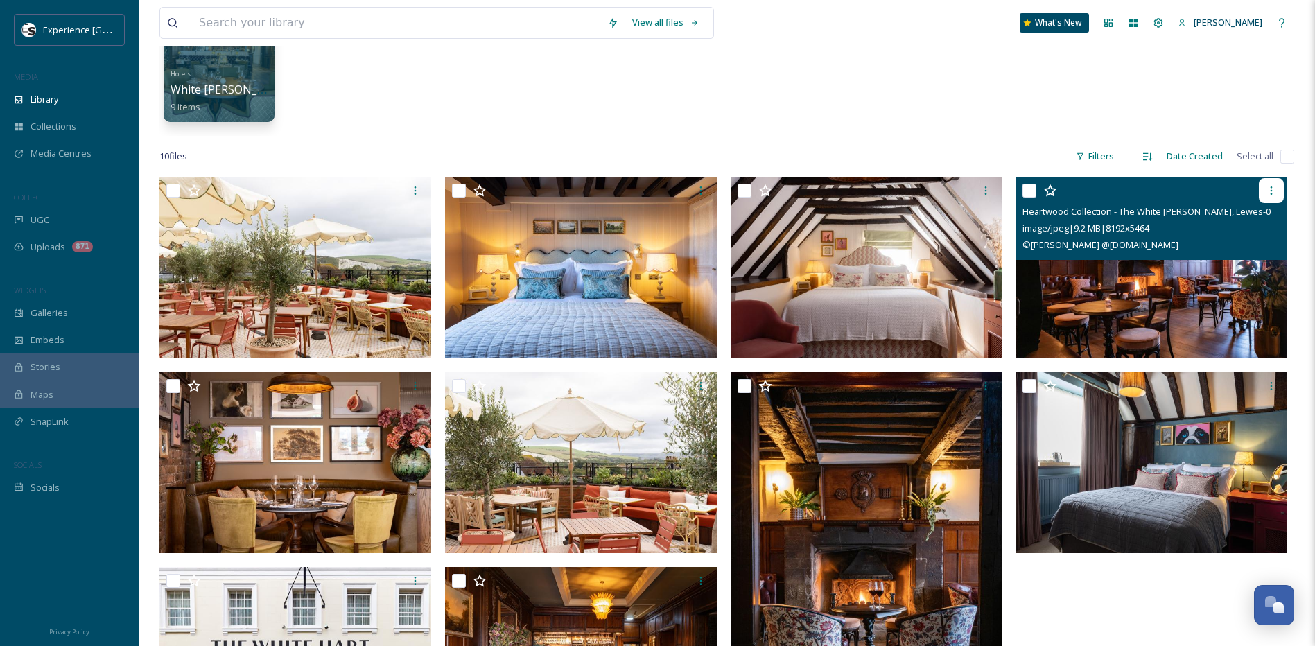
click at [1272, 193] on icon at bounding box center [1272, 191] width 2 height 8
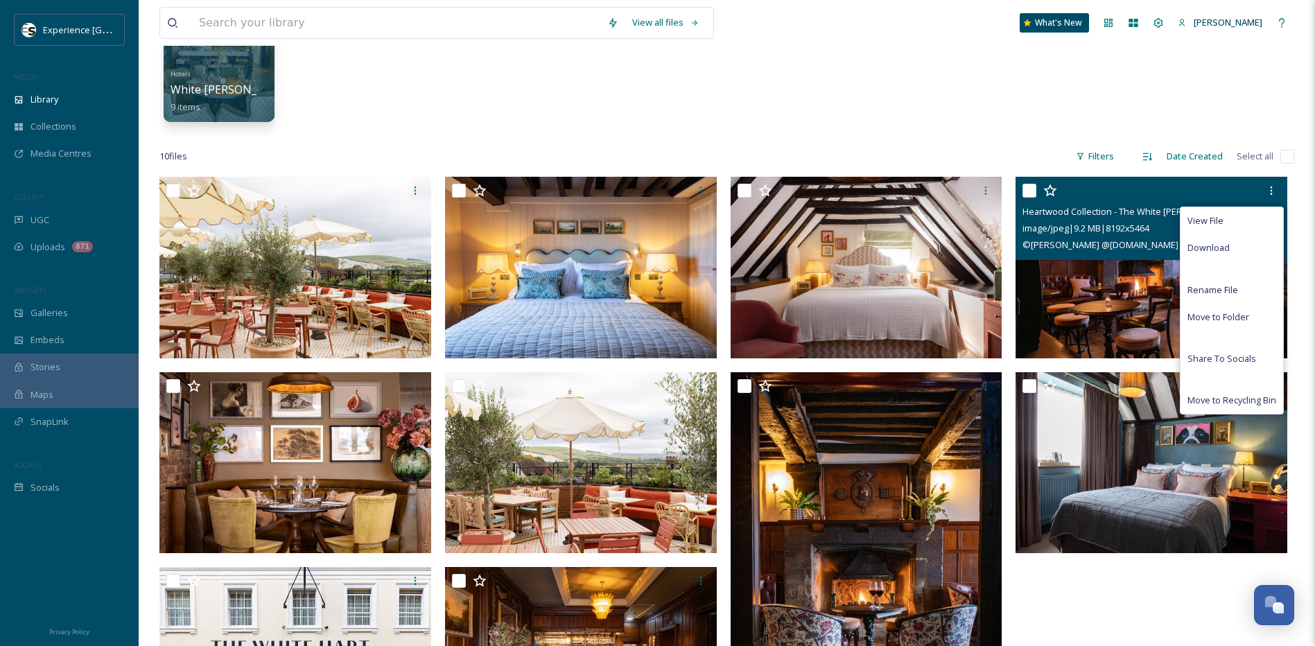
click at [1096, 277] on img at bounding box center [1152, 268] width 272 height 182
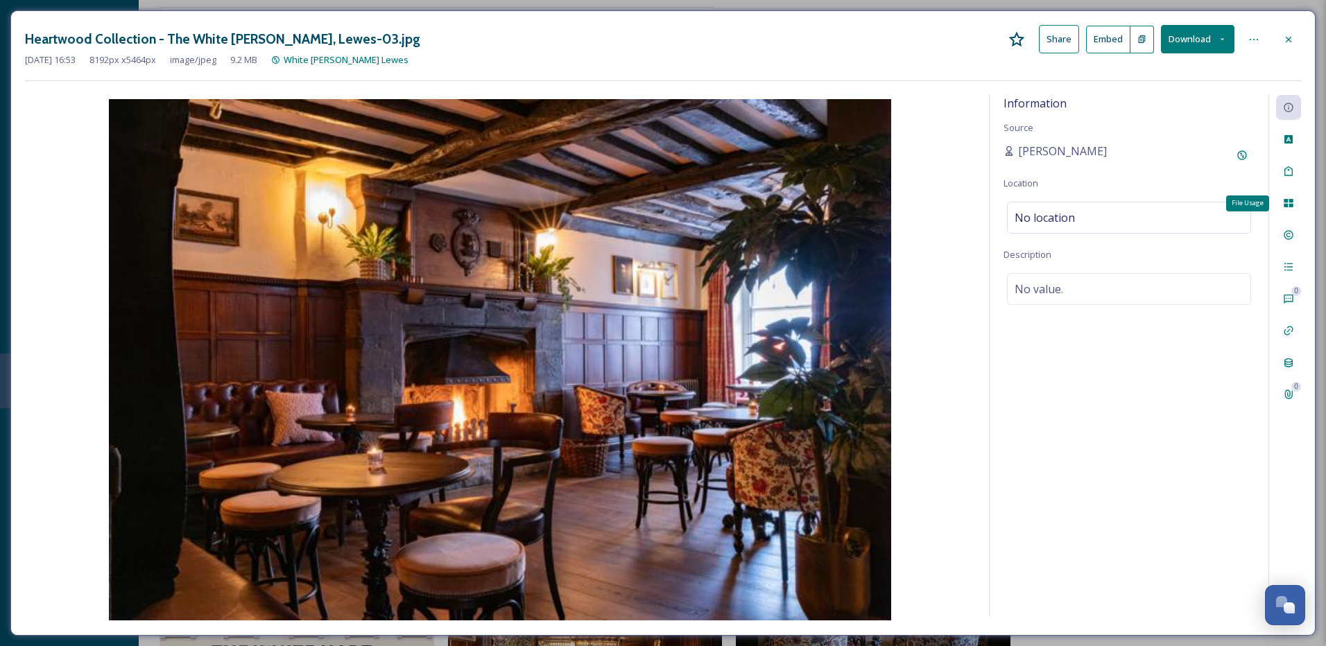
click at [1295, 202] on div "File Usage" at bounding box center [1288, 203] width 25 height 25
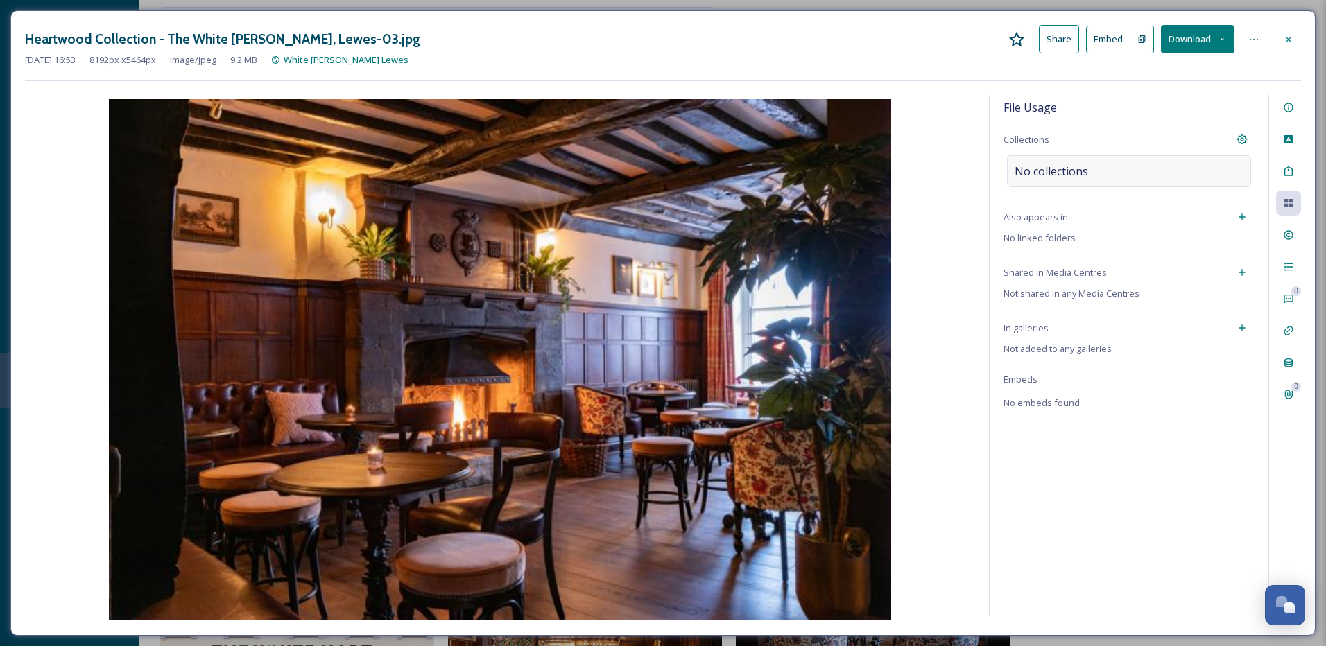
click at [1125, 173] on div "No collections" at bounding box center [1129, 171] width 244 height 32
click at [1113, 170] on input at bounding box center [1084, 171] width 153 height 31
type input "hallowe"
click at [1051, 207] on span "[DATE] for Topcat" at bounding box center [1050, 204] width 71 height 13
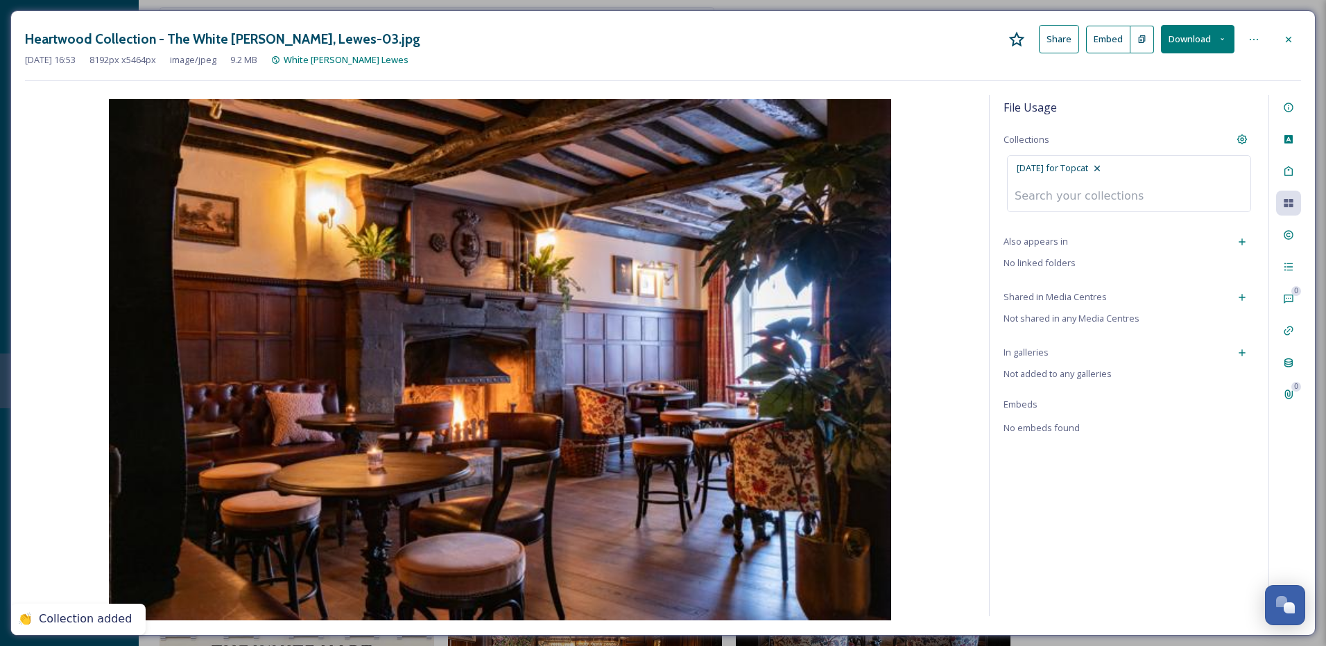
click at [1290, 41] on icon at bounding box center [1289, 39] width 6 height 6
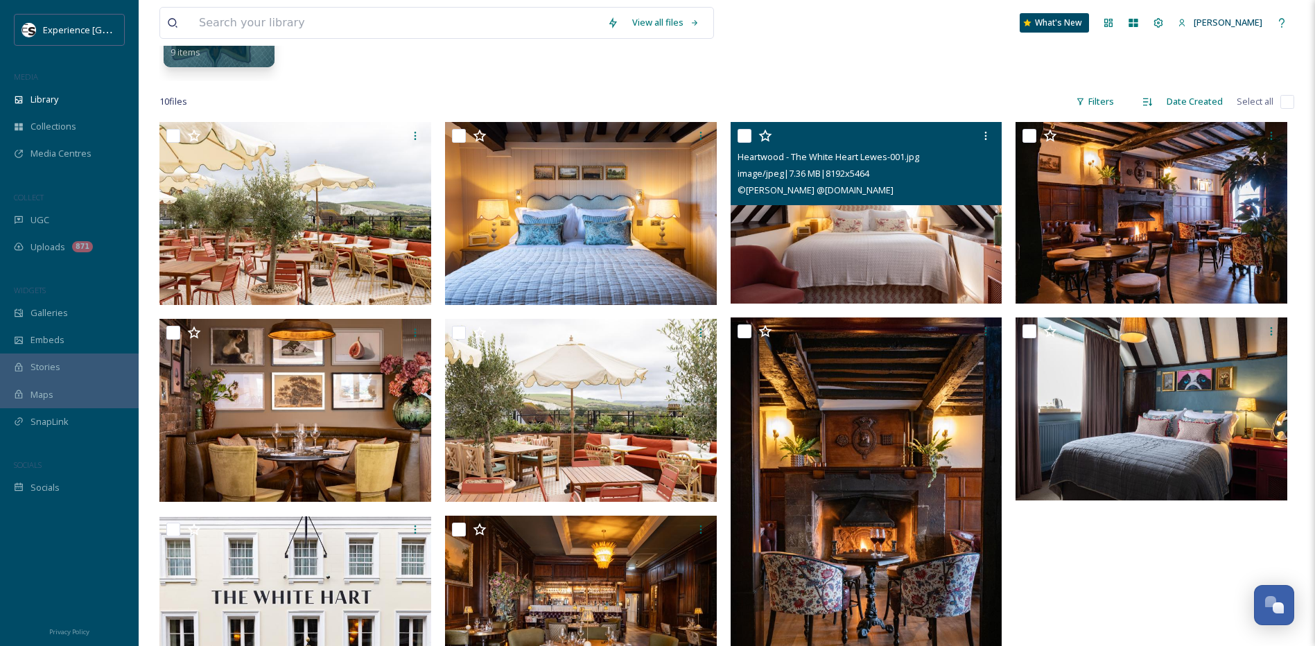
scroll to position [277, 0]
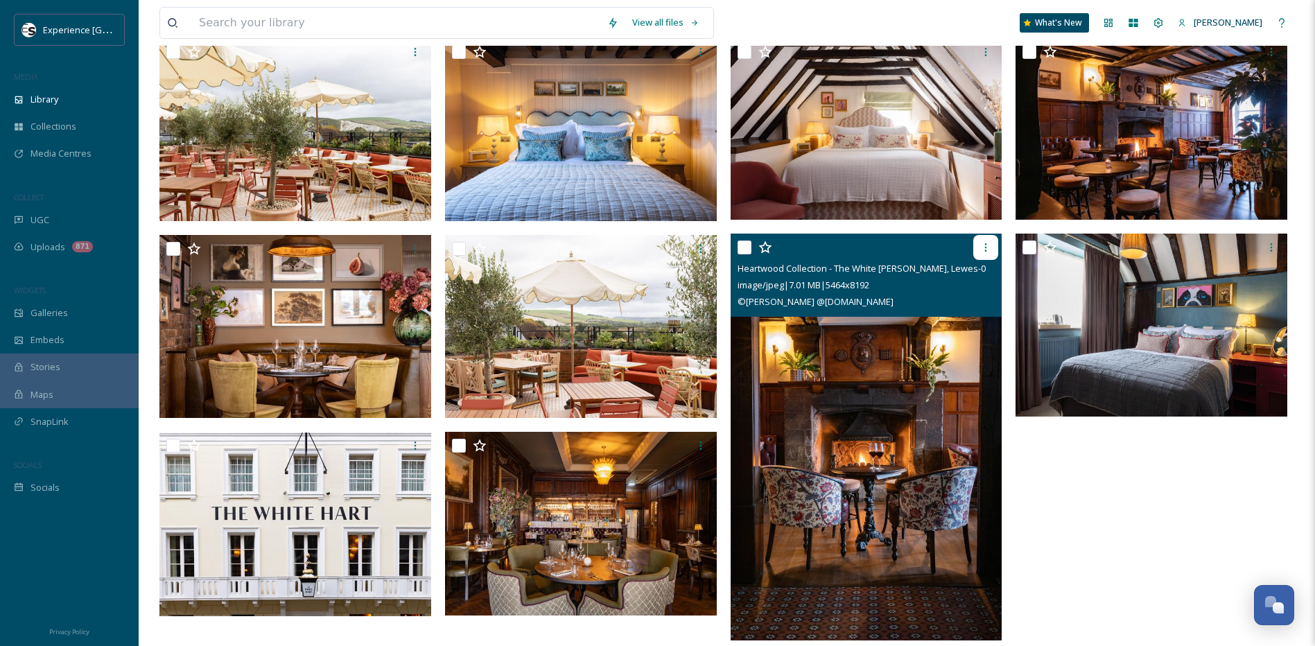
click at [985, 245] on icon at bounding box center [986, 247] width 11 height 11
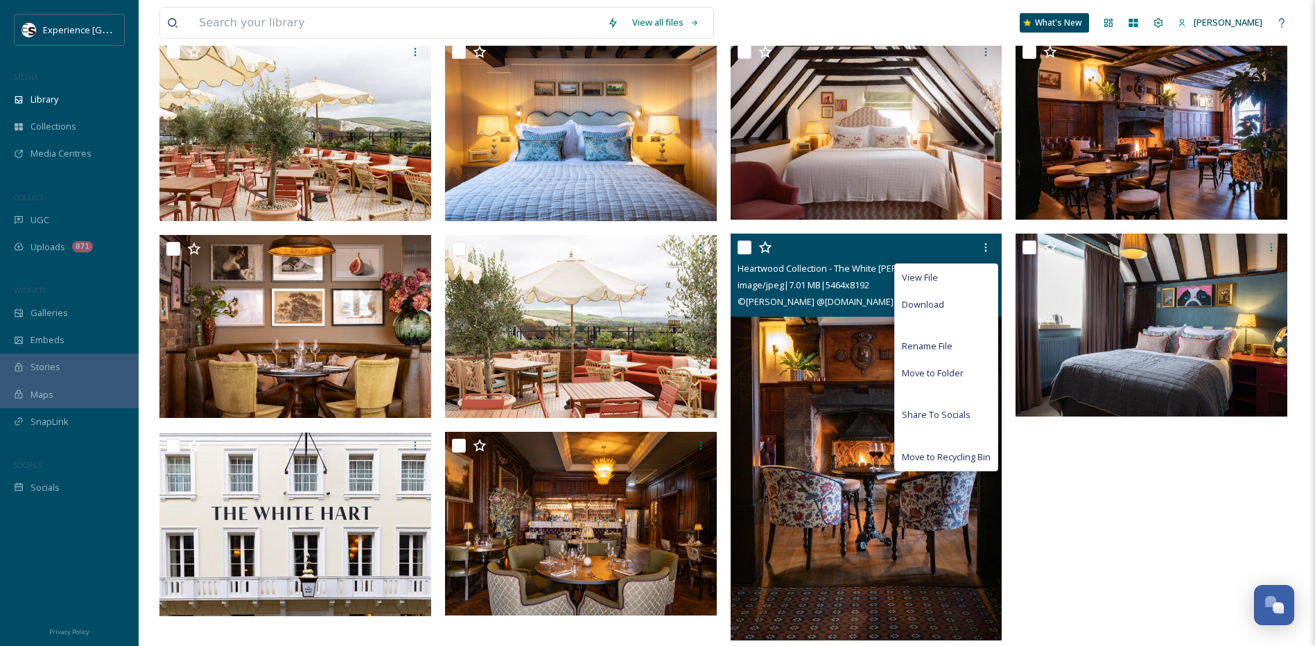
click at [809, 494] on img at bounding box center [867, 437] width 272 height 407
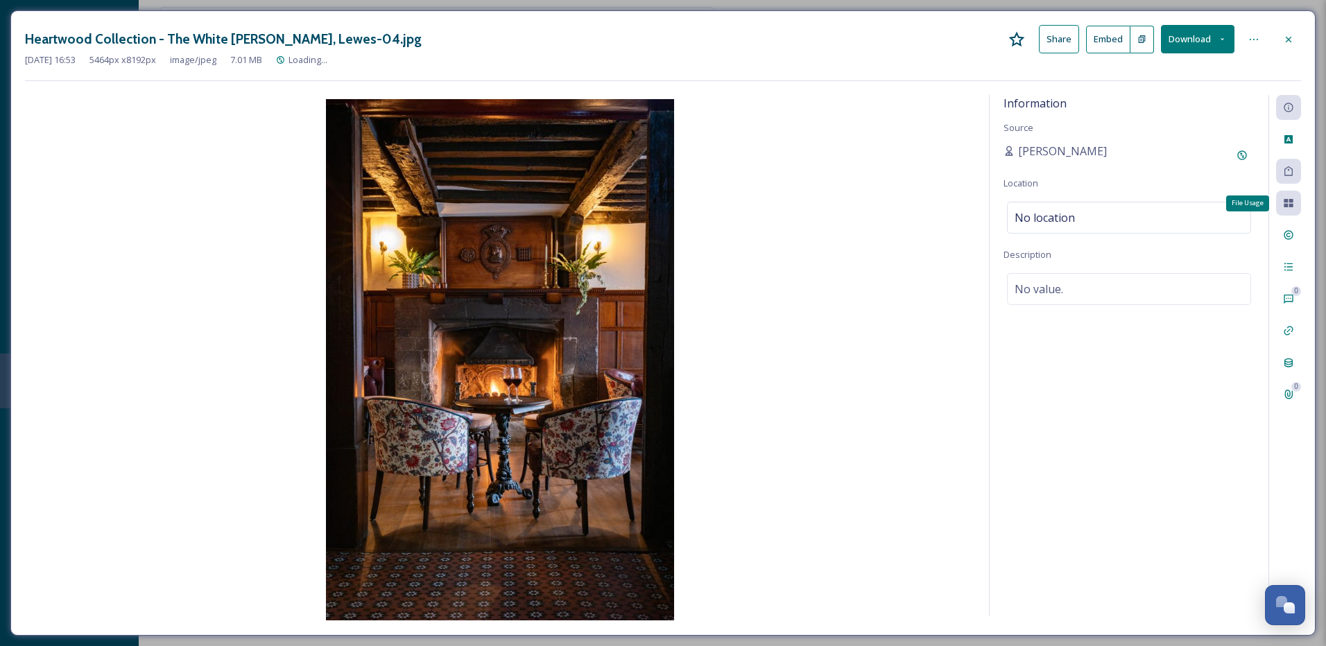
click at [1281, 207] on div "File Usage" at bounding box center [1288, 203] width 25 height 25
click at [1256, 218] on div "Information Source [PERSON_NAME] Location No location Description No value." at bounding box center [1129, 355] width 279 height 521
click at [1286, 200] on icon at bounding box center [1288, 203] width 9 height 8
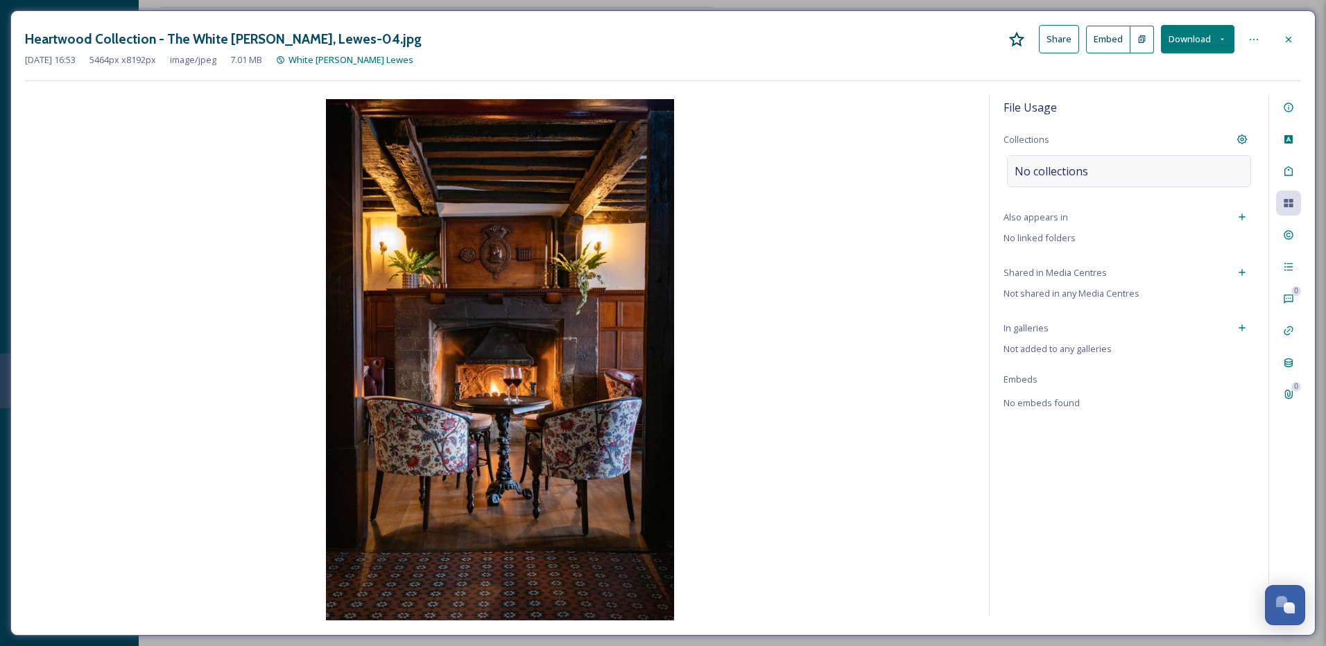
click at [1076, 167] on span "No collections" at bounding box center [1052, 171] width 74 height 17
click at [1080, 166] on input at bounding box center [1084, 171] width 153 height 31
type input "[DATE]"
click at [1065, 200] on span "[DATE] for Topcat" at bounding box center [1050, 204] width 71 height 13
click at [1062, 166] on input at bounding box center [1084, 171] width 153 height 31
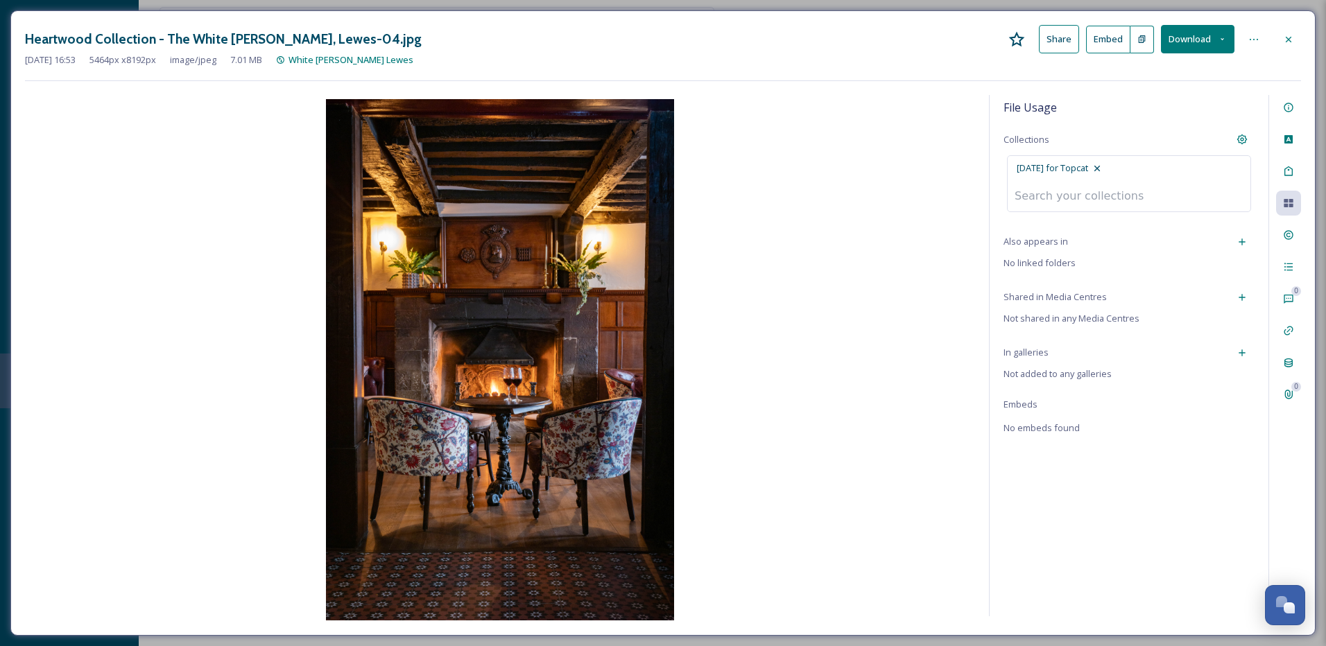
click at [1287, 39] on icon at bounding box center [1288, 39] width 11 height 11
